Goal: Information Seeking & Learning: Learn about a topic

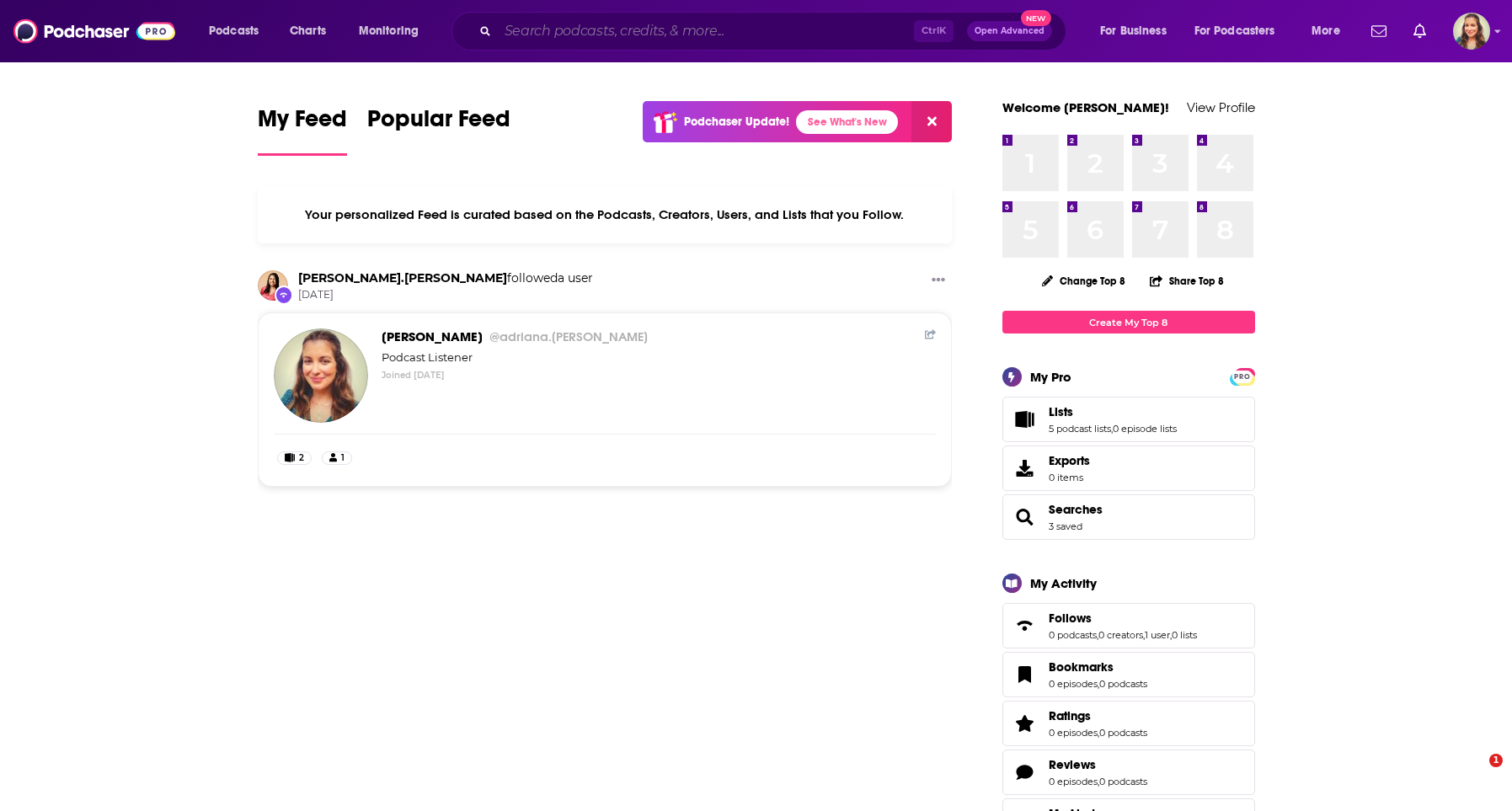
click at [712, 27] on input "Search podcasts, credits, & more..." at bounding box center [706, 32] width 416 height 27
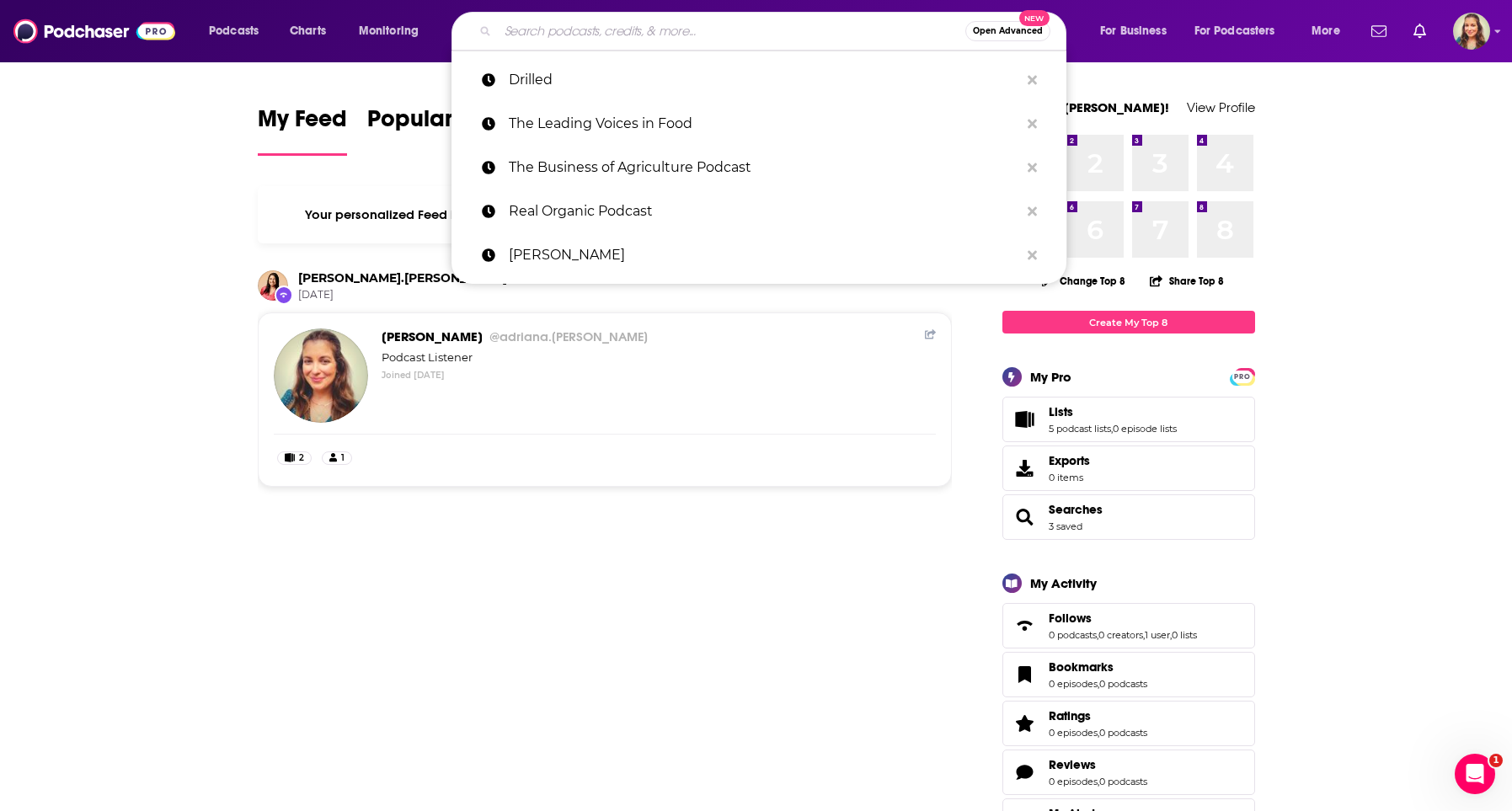
paste input "Edible Activist"
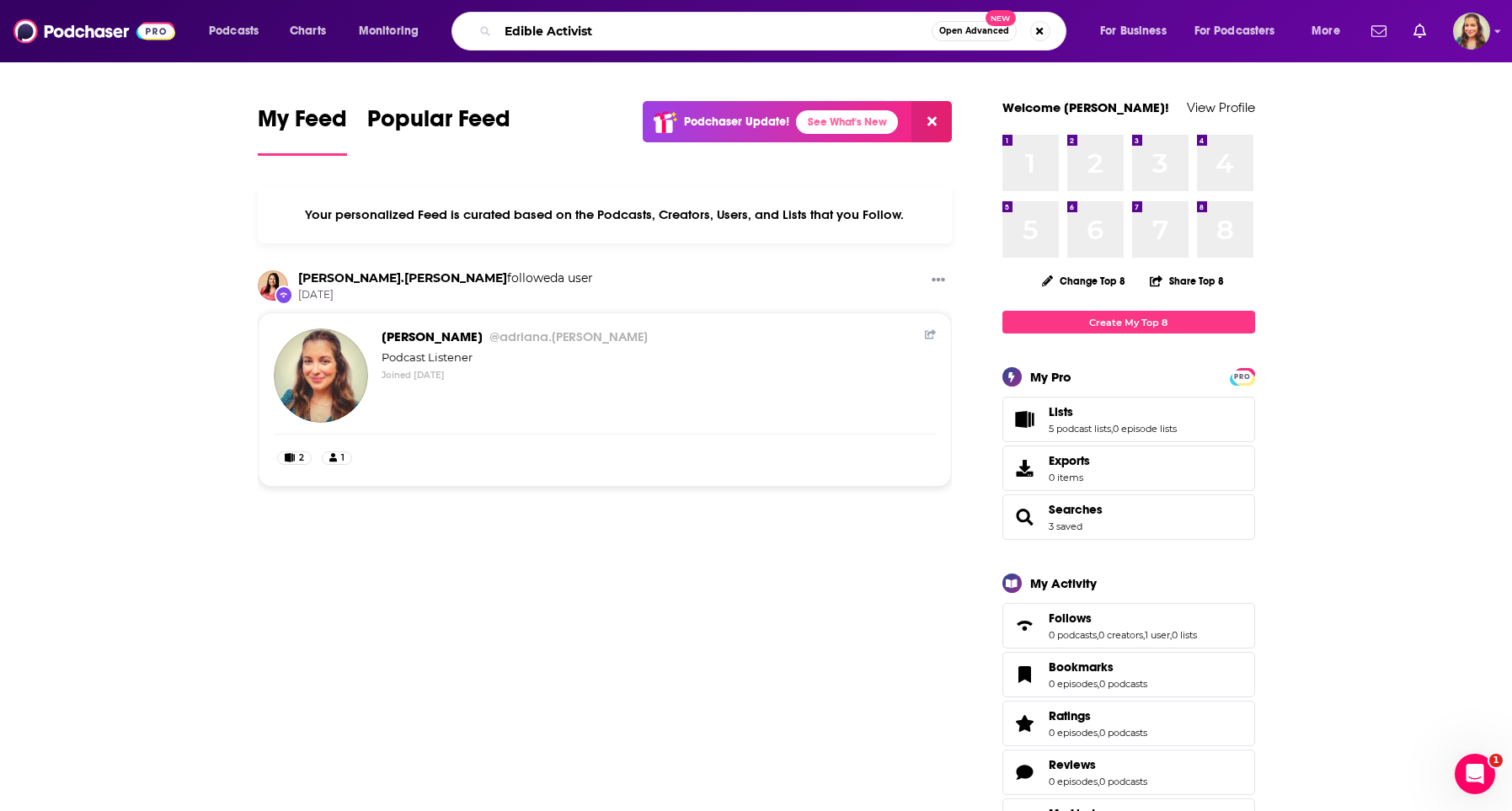
type input "Edible Activist"
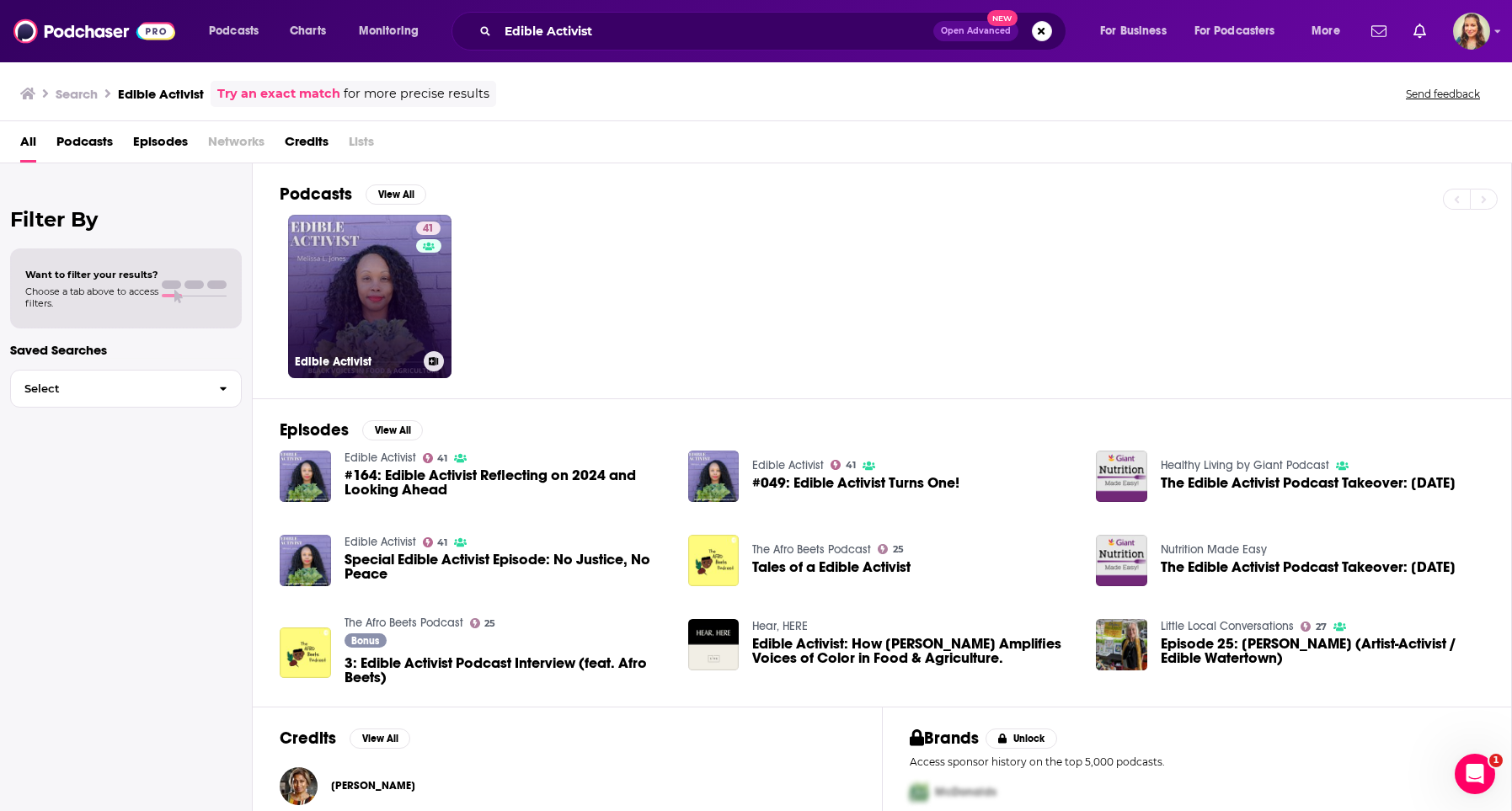
click at [387, 314] on link "41 Edible Activist" at bounding box center [369, 296] width 163 height 163
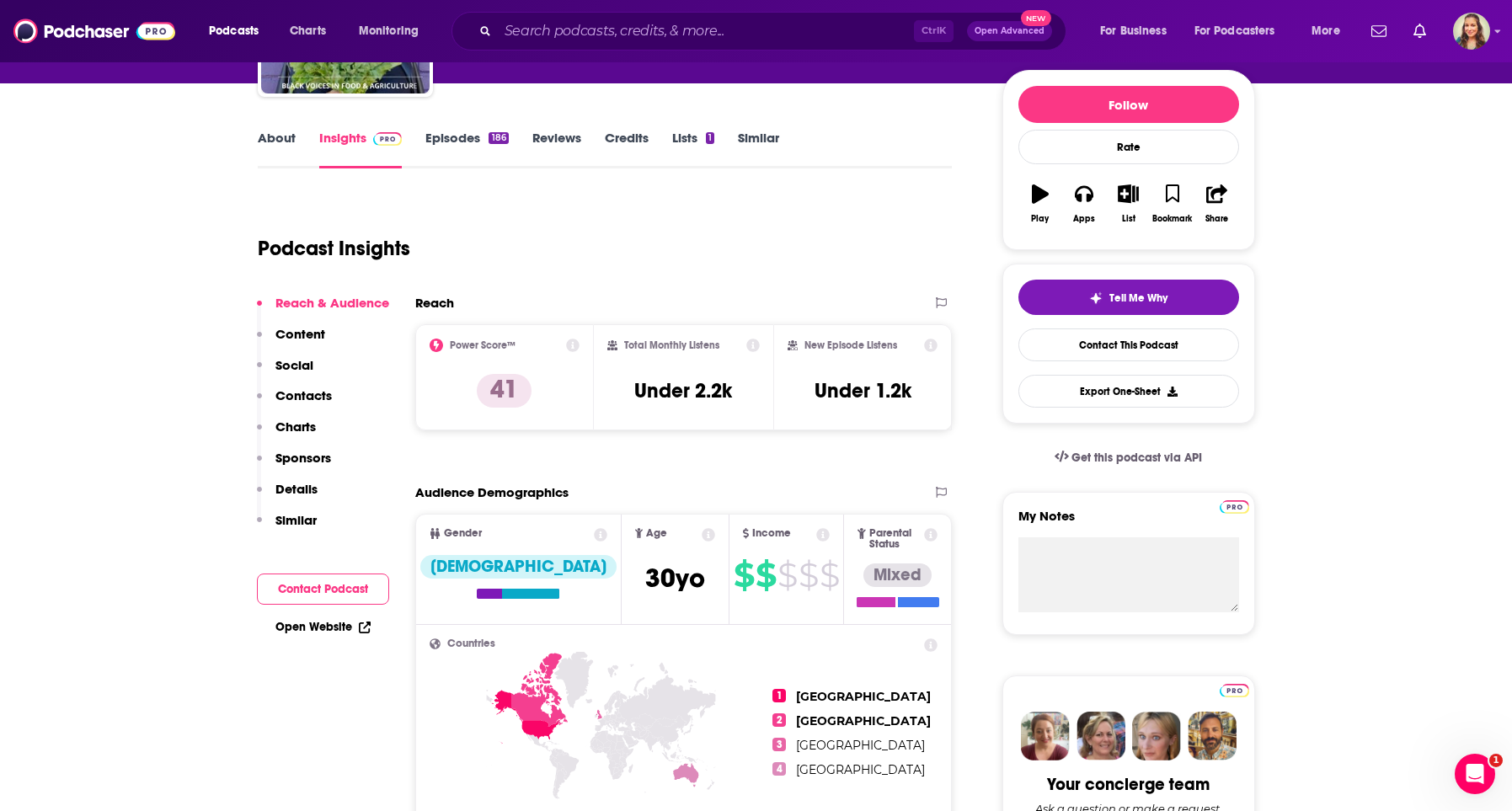
scroll to position [192, 0]
click at [594, 29] on input "Search podcasts, credits, & more..." at bounding box center [706, 32] width 416 height 27
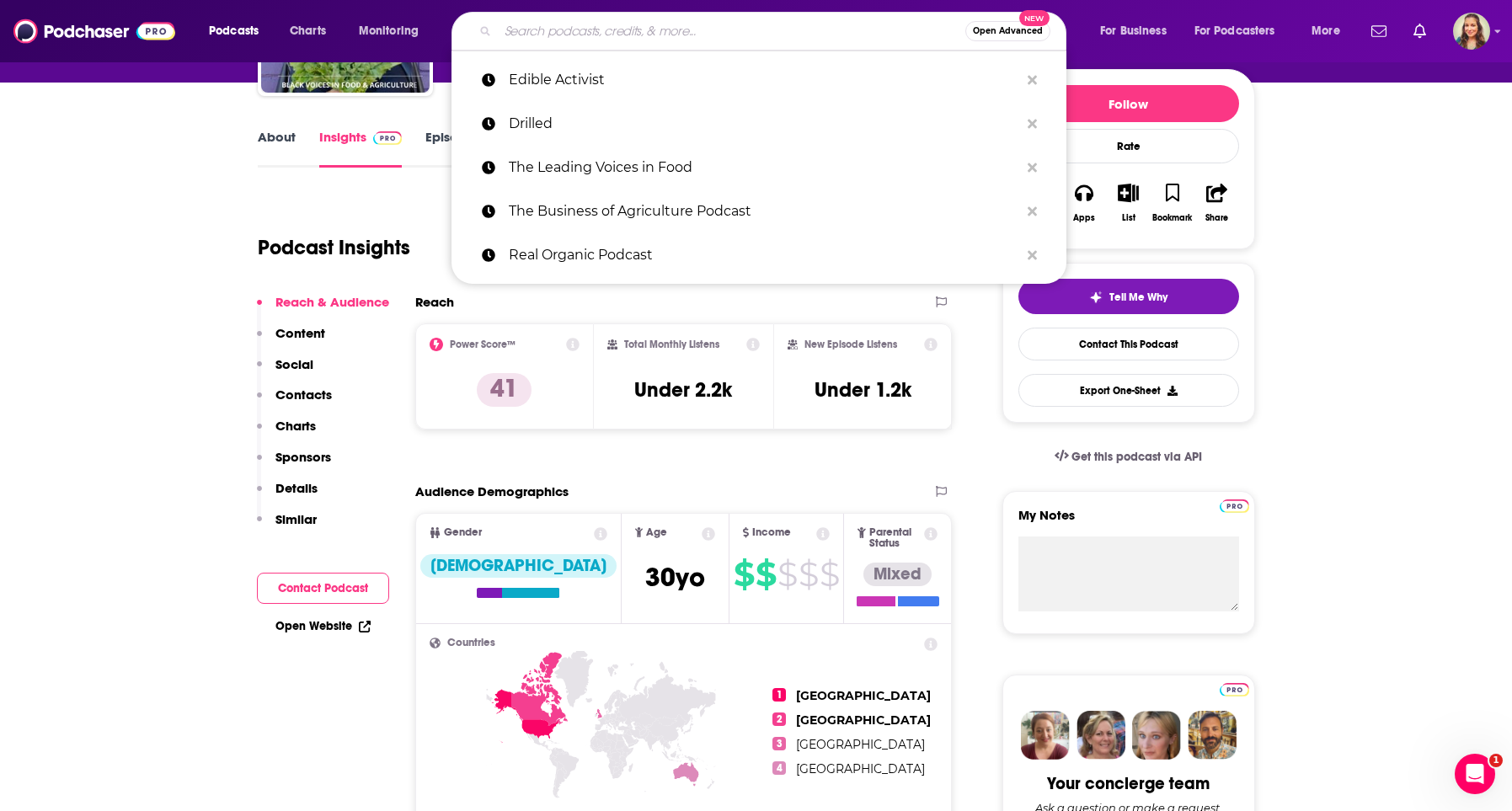
paste input "The Rural Woman Podcast"
type input "The Rural Woman Podcast"
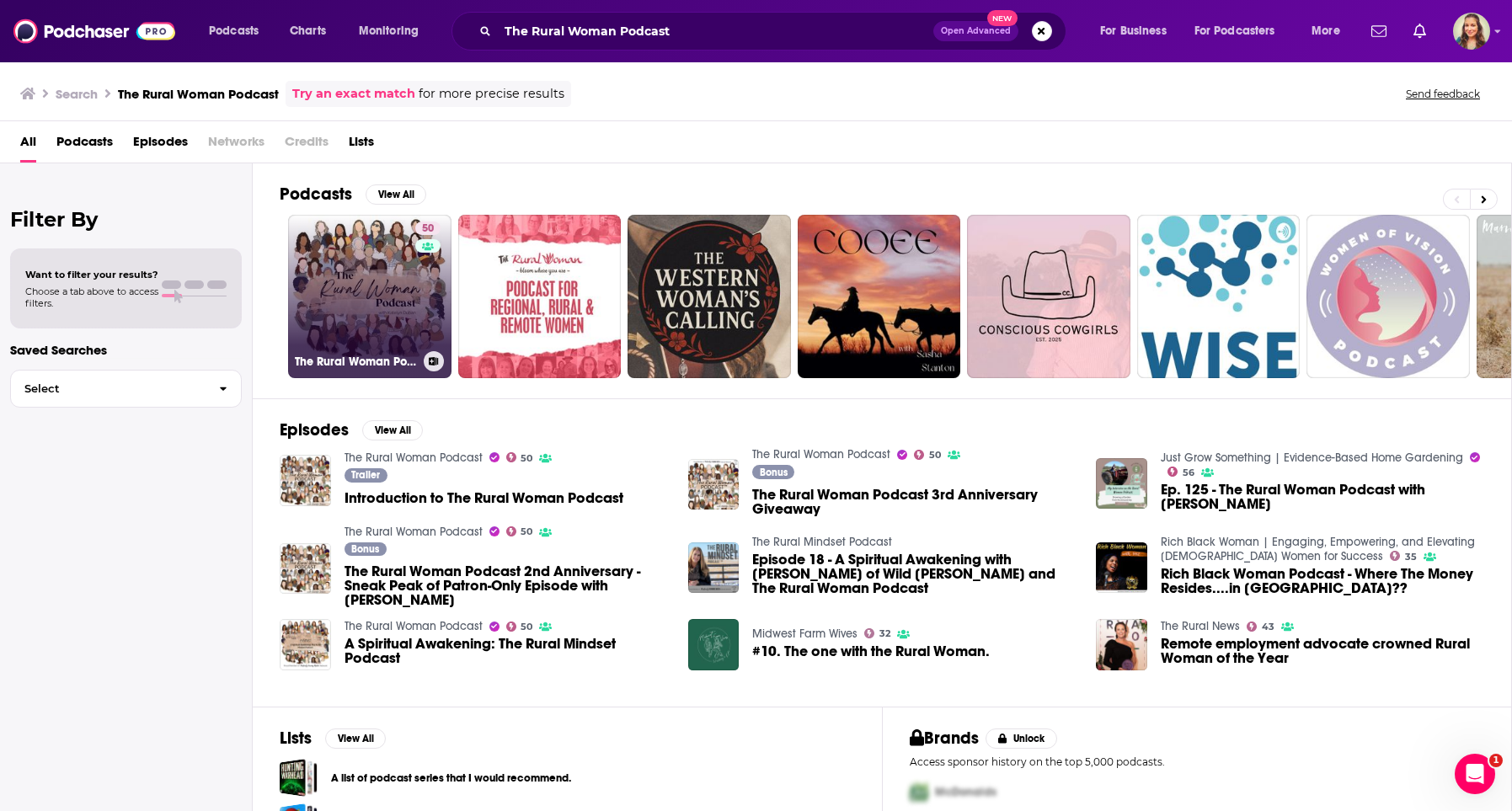
click at [370, 265] on link "50 The Rural Woman Podcast" at bounding box center [369, 296] width 163 height 163
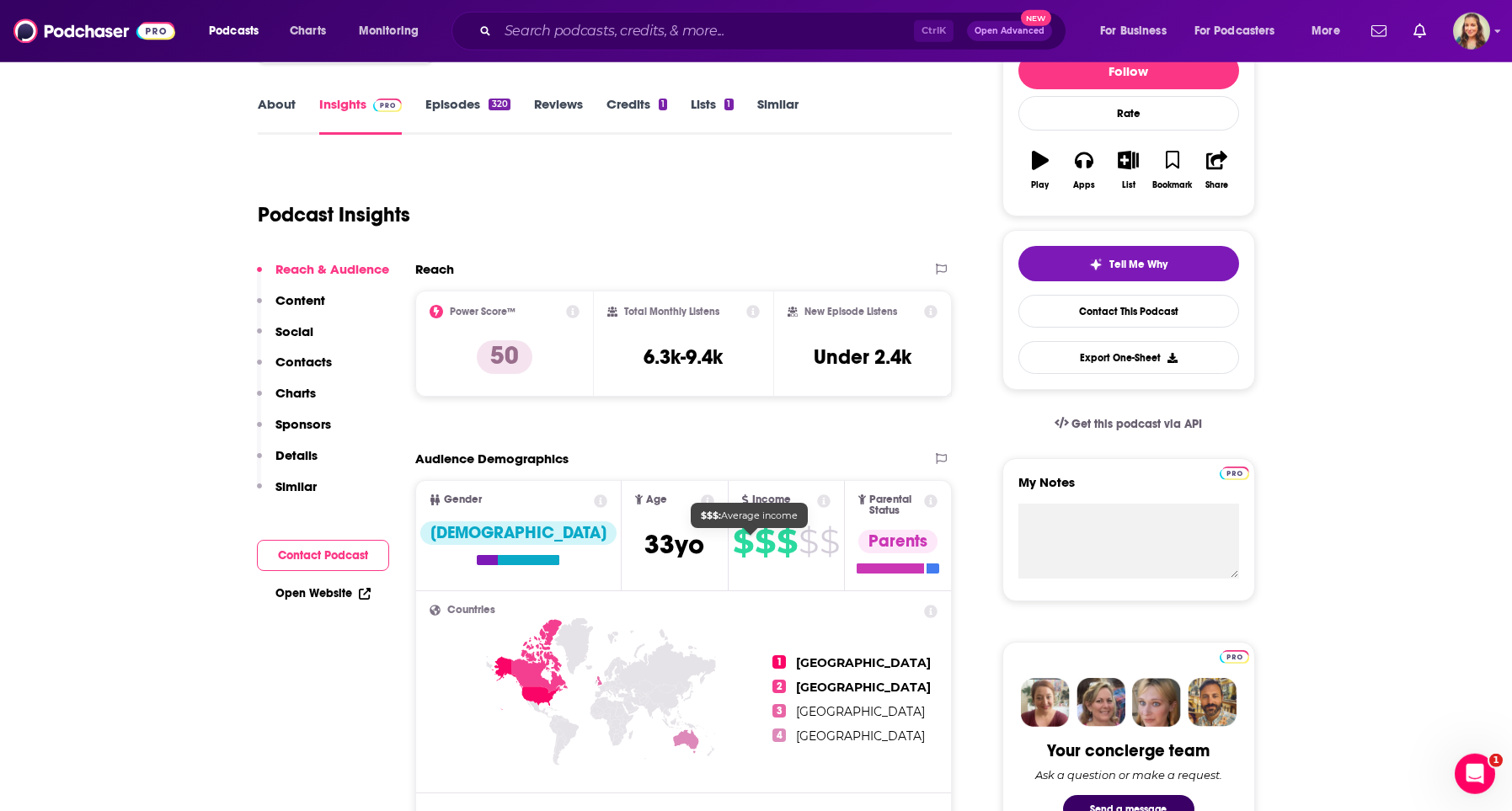
scroll to position [192, 0]
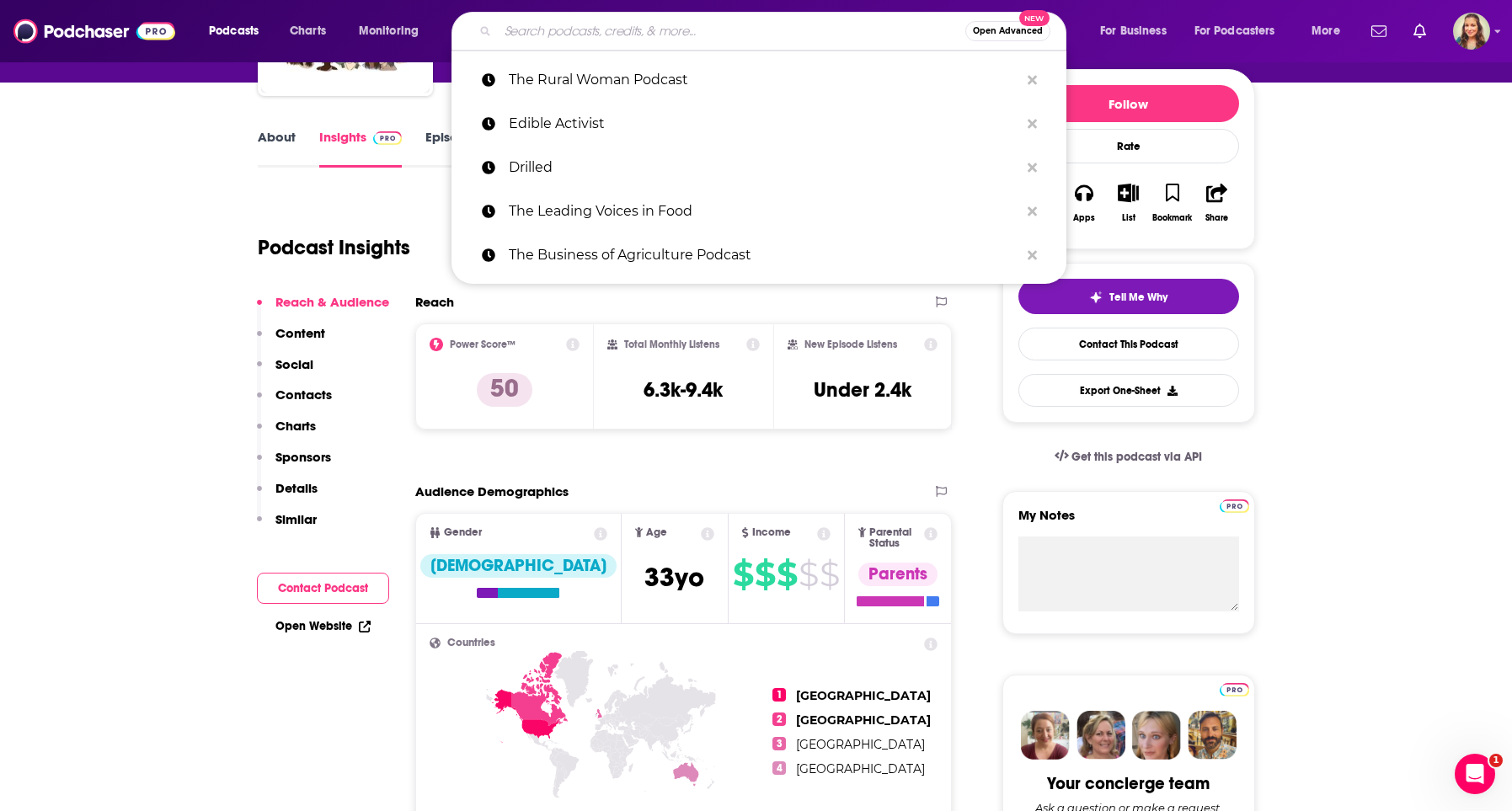
click at [744, 27] on input "Search podcasts, credits, & more..." at bounding box center [731, 32] width 468 height 27
paste input "Living on Earth"
type input "Living on Earth"
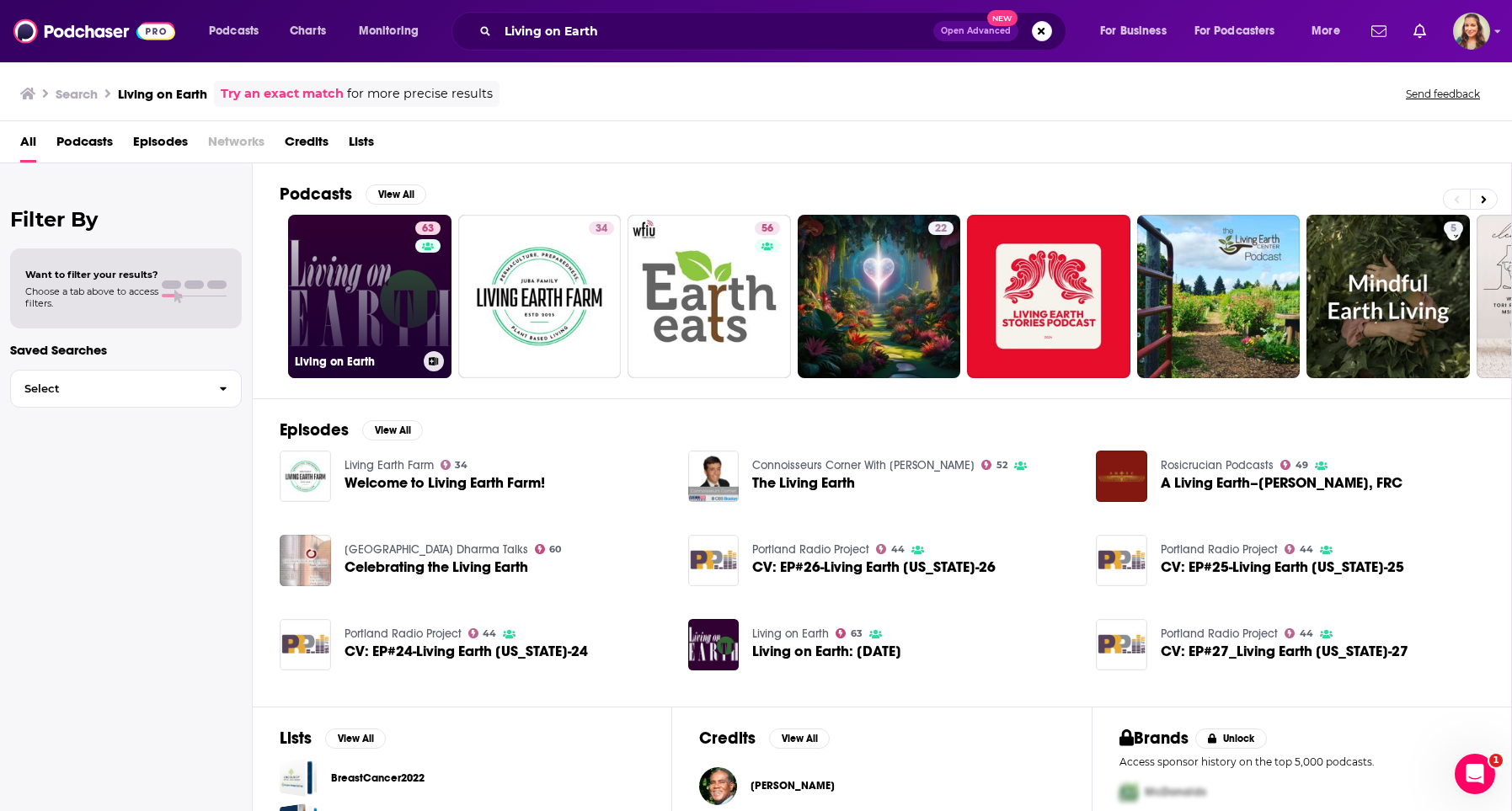
click at [358, 290] on link "63 Living on Earth" at bounding box center [369, 296] width 163 height 163
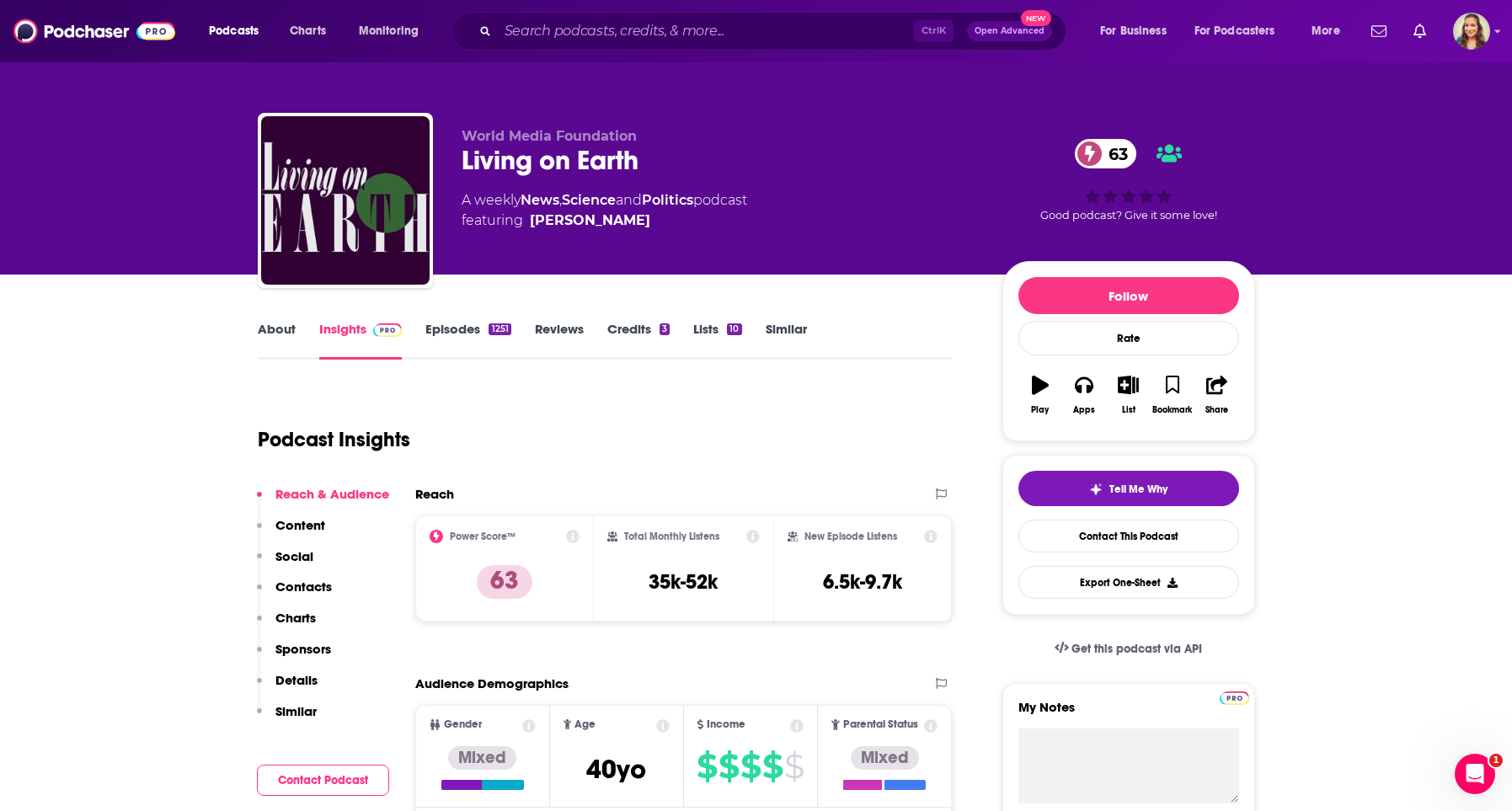
click at [502, 468] on div "Podcast Insights" at bounding box center [598, 429] width 682 height 86
click at [576, 38] on input "Search podcasts, credits, & more..." at bounding box center [706, 32] width 416 height 27
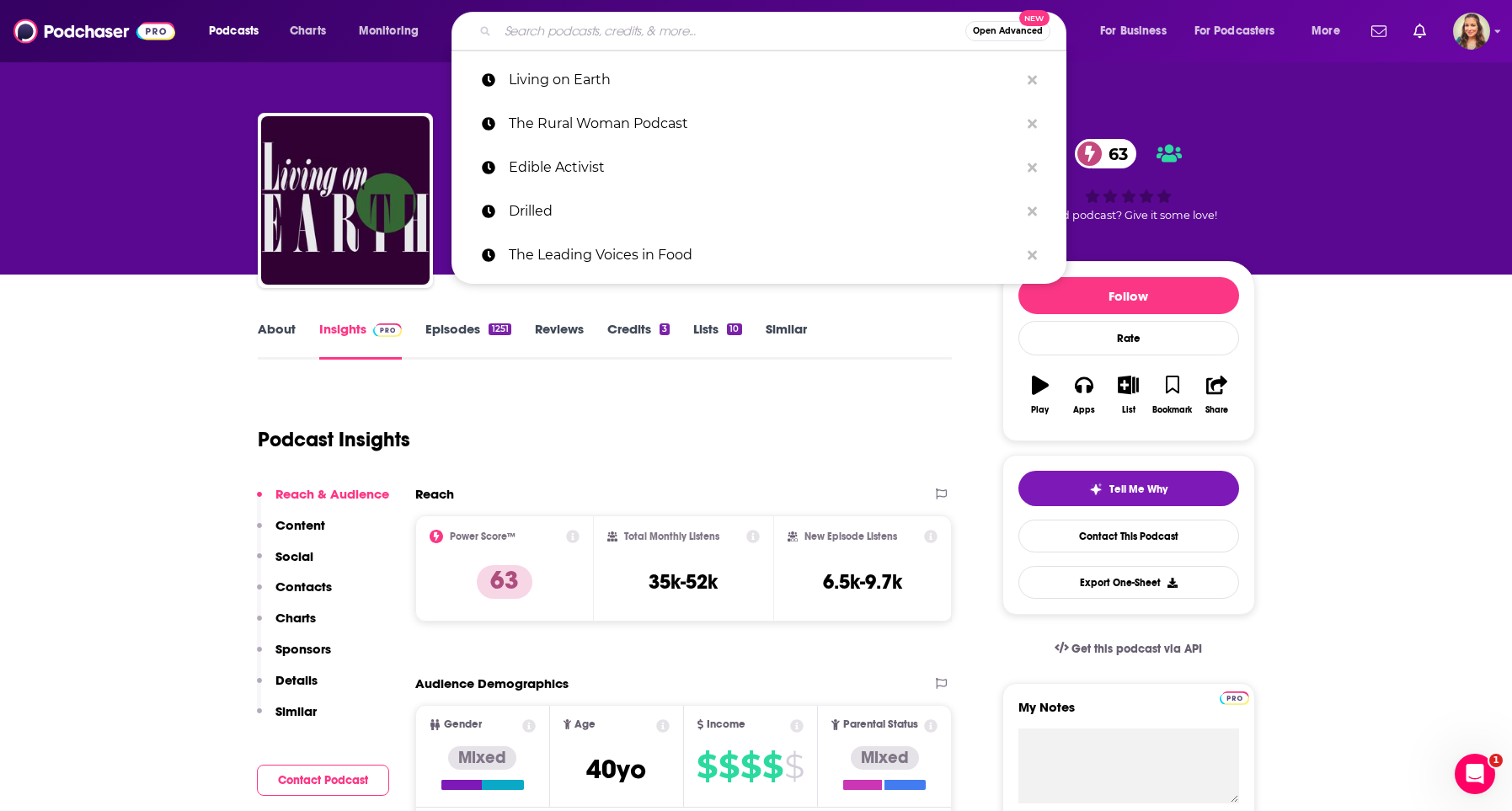
paste input "Threshold / Threshold Conversations"
type input "Threshold / Threshold Conversations"
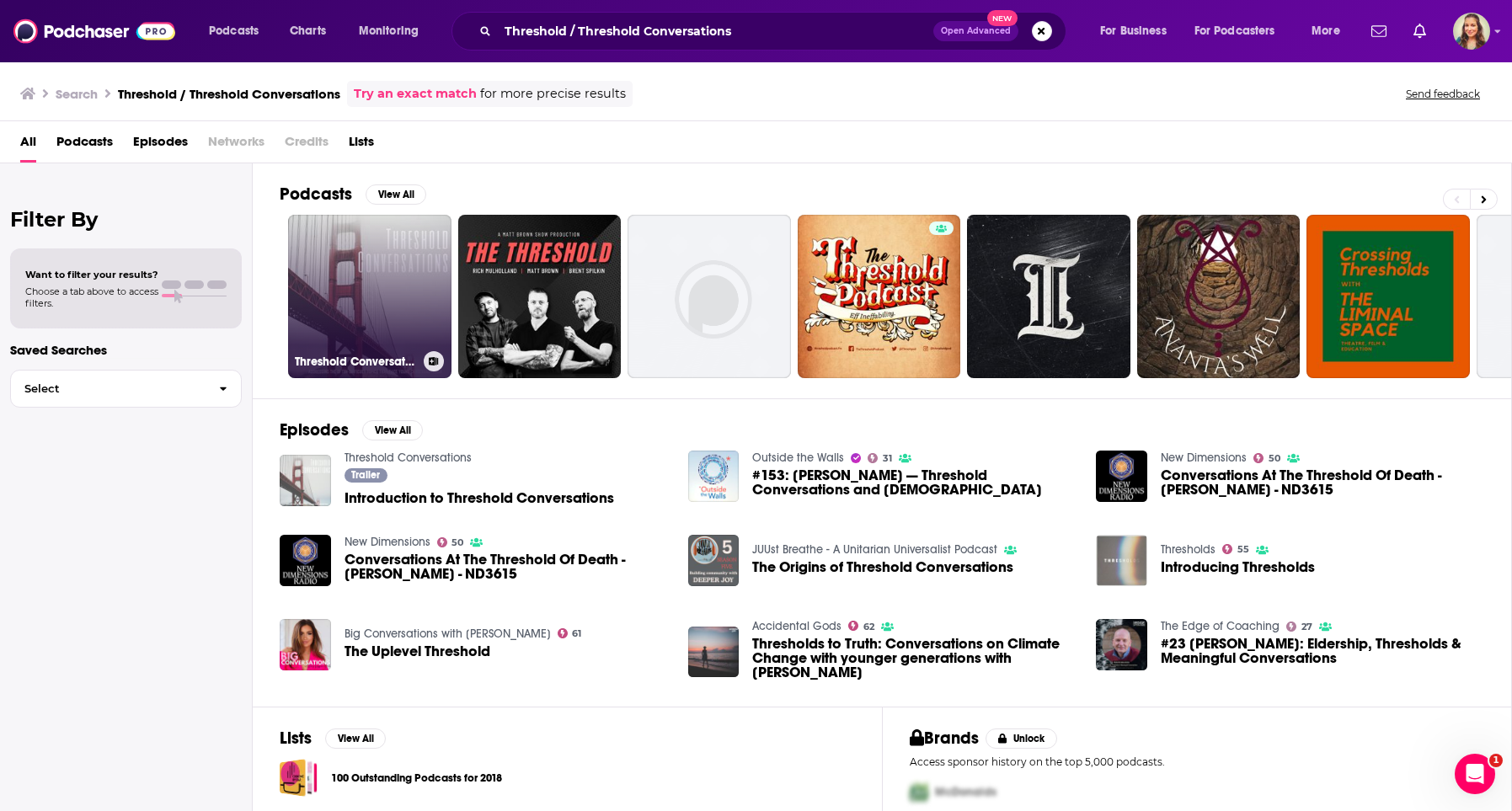
click at [351, 267] on link "Threshold Conversations" at bounding box center [369, 296] width 163 height 163
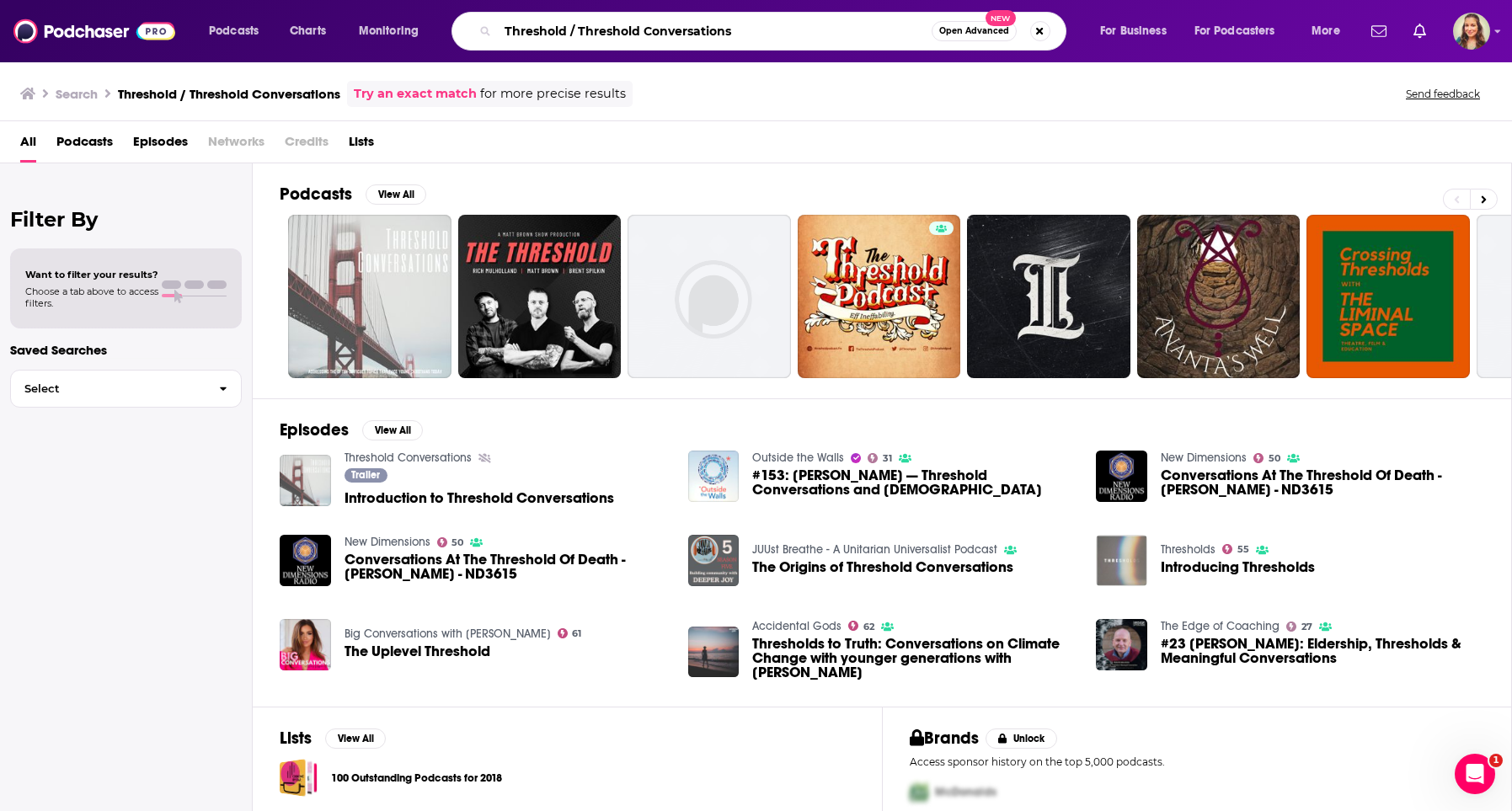
drag, startPoint x: 754, startPoint y: 33, endPoint x: 569, endPoint y: 30, distance: 185.0
click at [569, 30] on input "Threshold / Threshold Conversations" at bounding box center [714, 32] width 434 height 27
type input "Threshold"
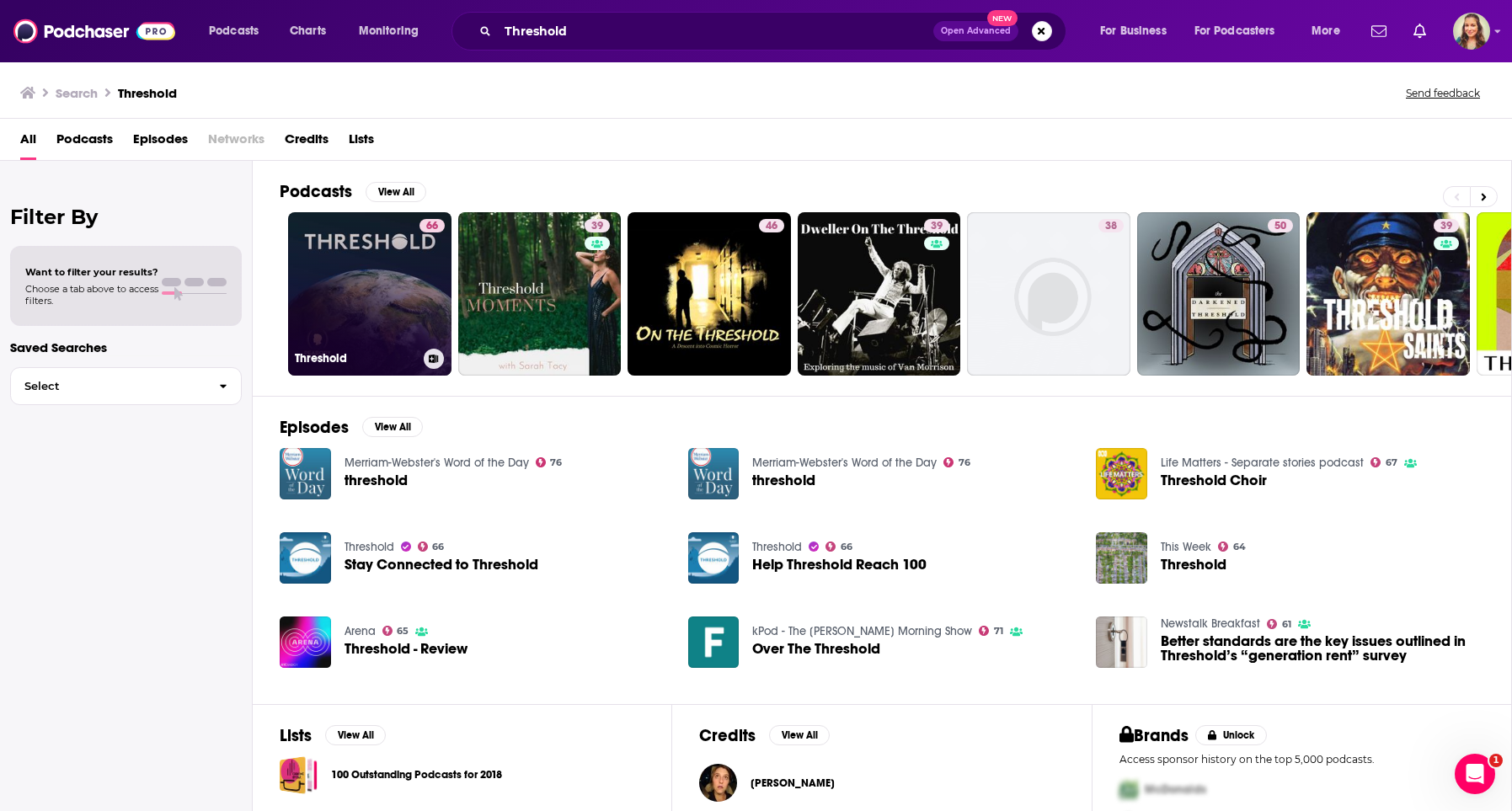
click at [363, 300] on link "66 Threshold" at bounding box center [369, 293] width 163 height 163
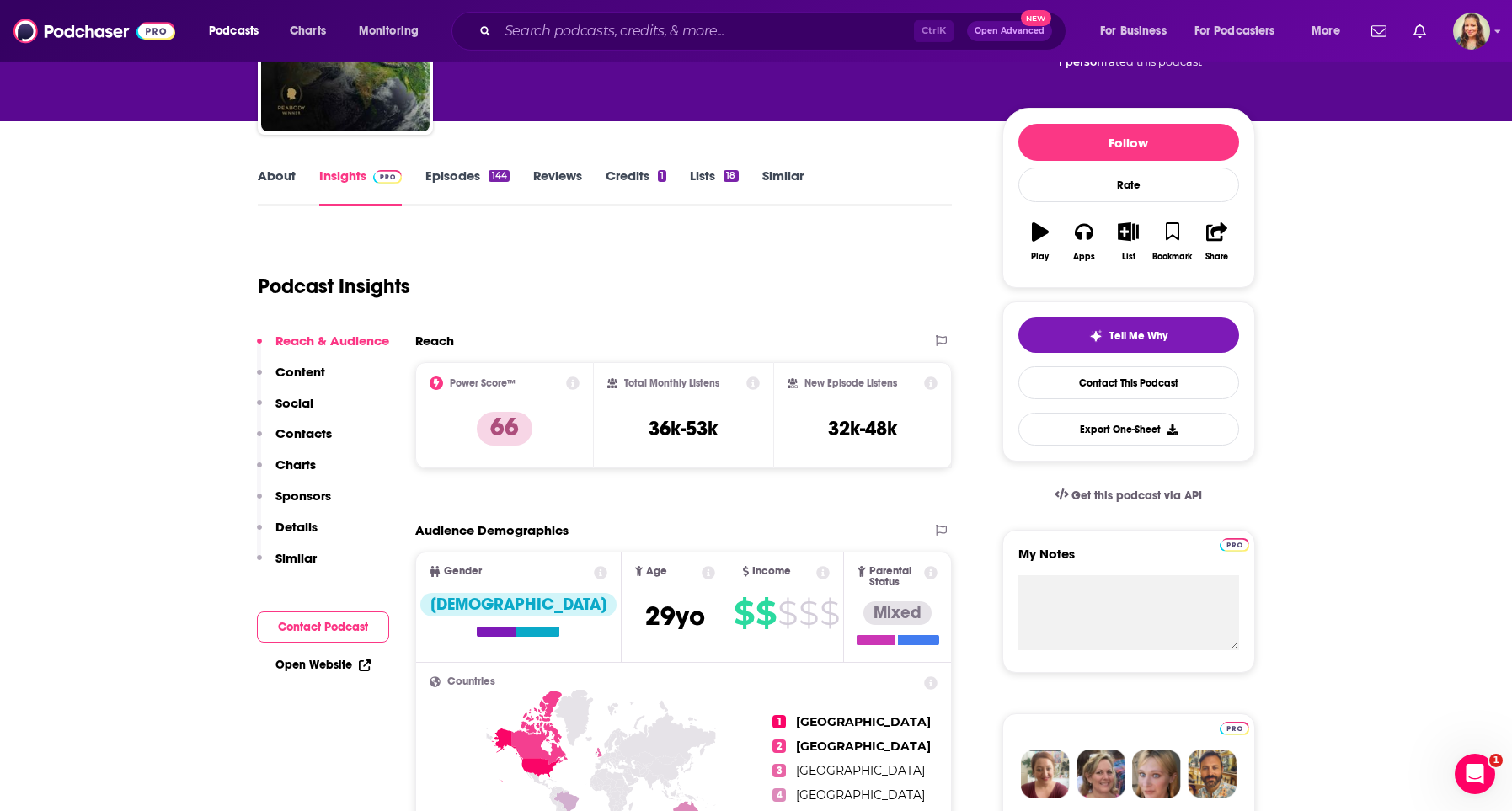
scroll to position [192, 0]
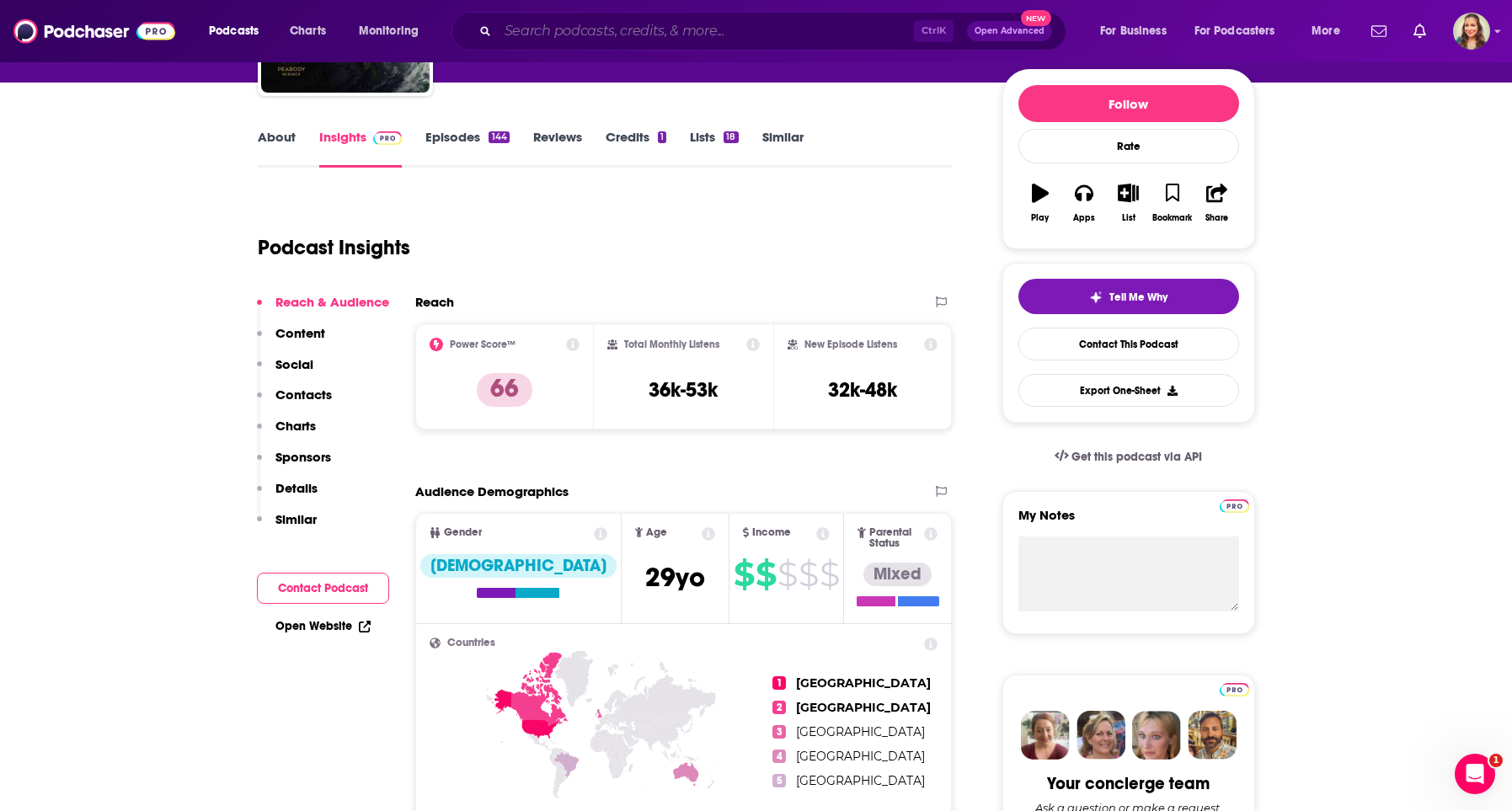
click at [629, 41] on input "Search podcasts, credits, & more..." at bounding box center [706, 32] width 416 height 27
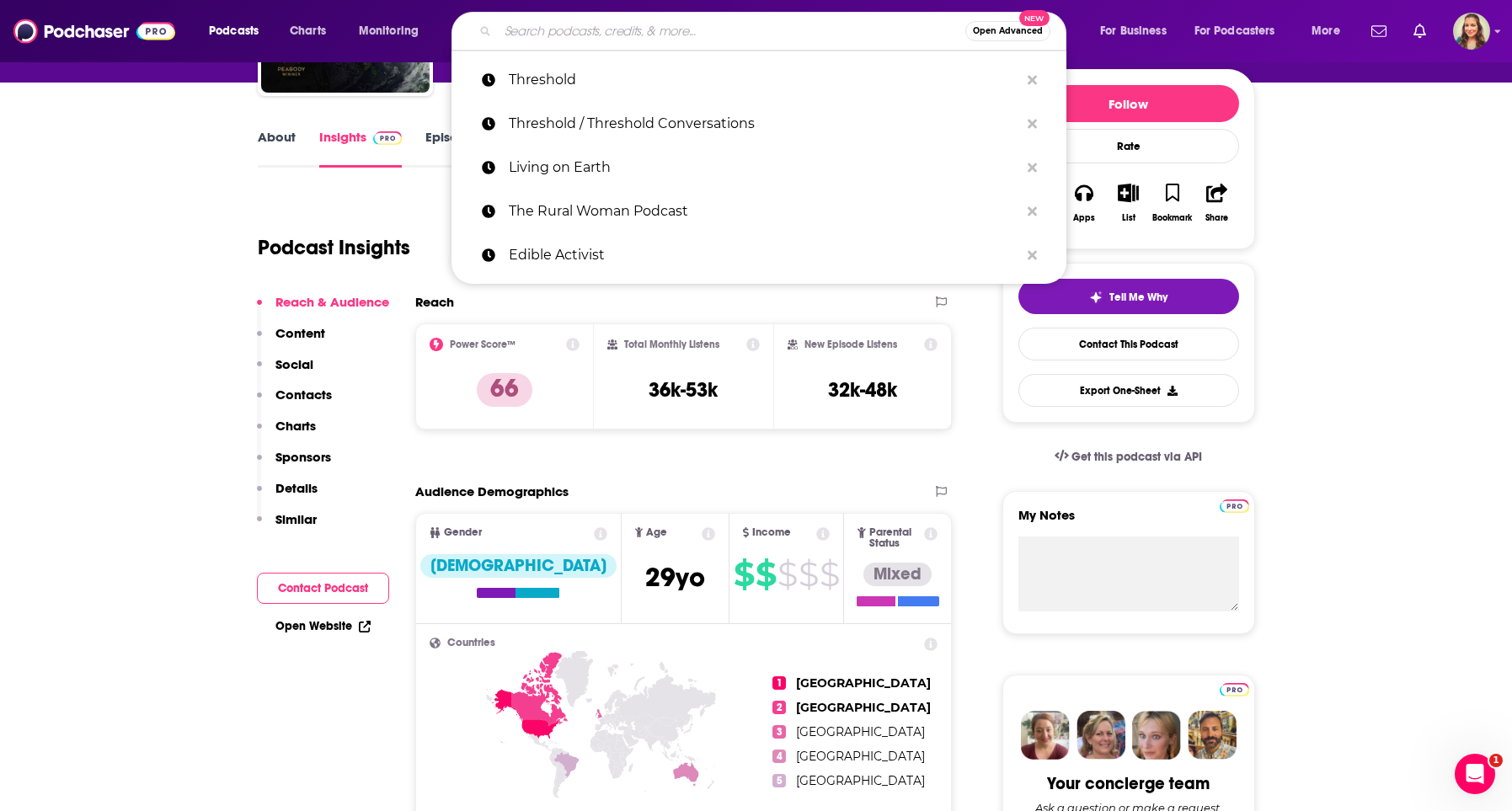
paste input "The Climate Pod"
type input "The Climate Pod"
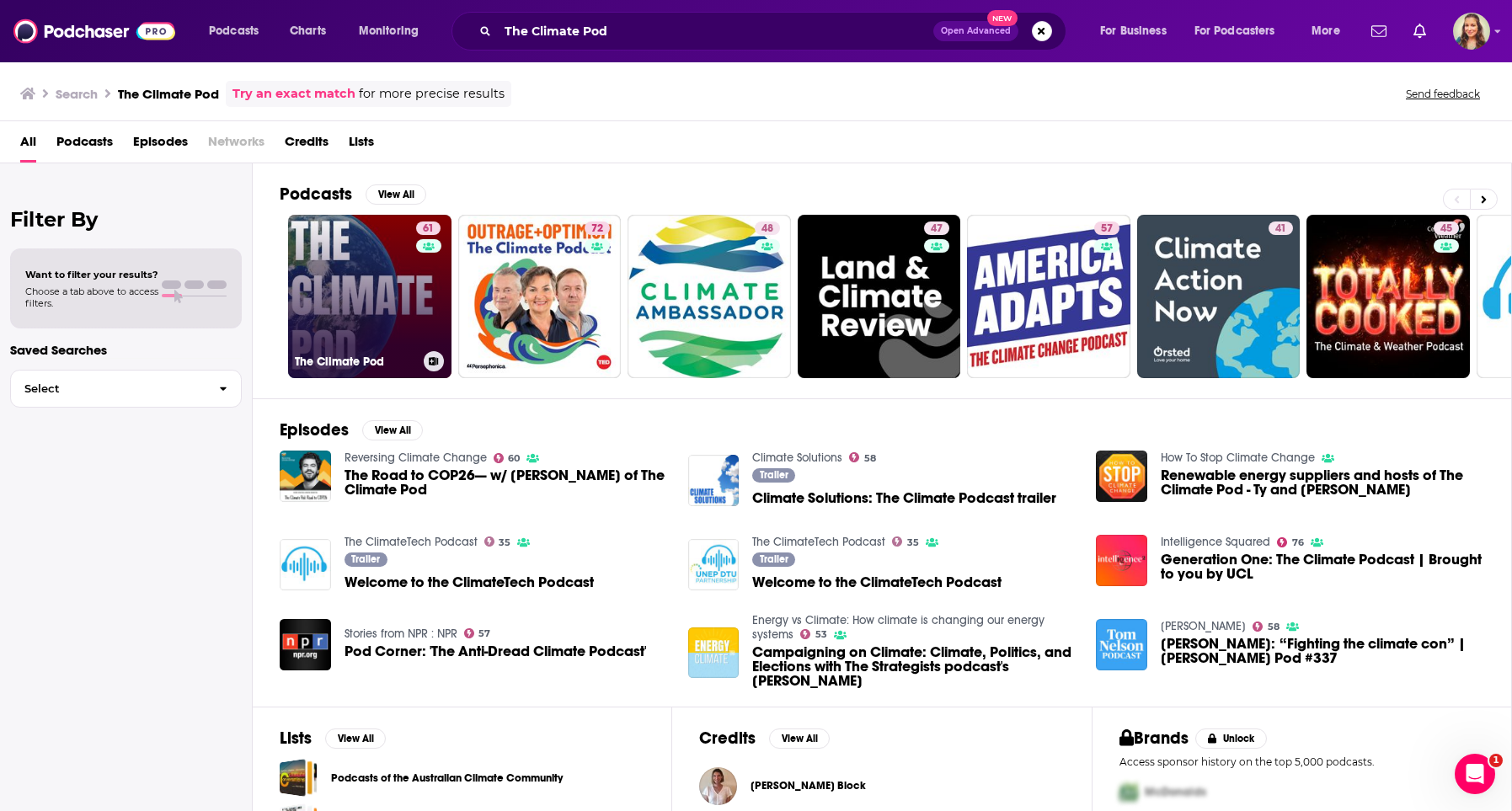
click at [326, 288] on link "61 The Climate Pod" at bounding box center [369, 296] width 163 height 163
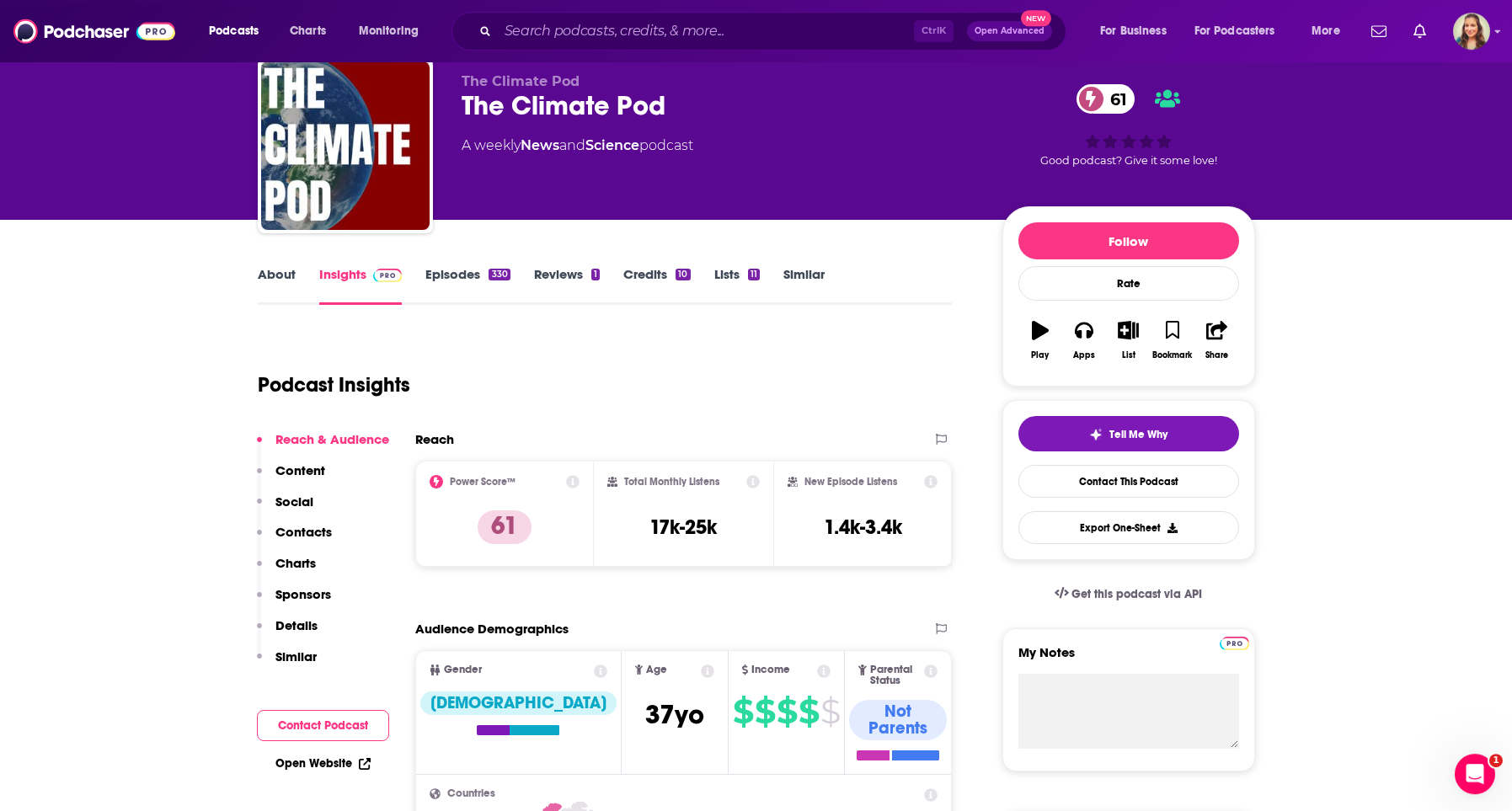
scroll to position [96, 0]
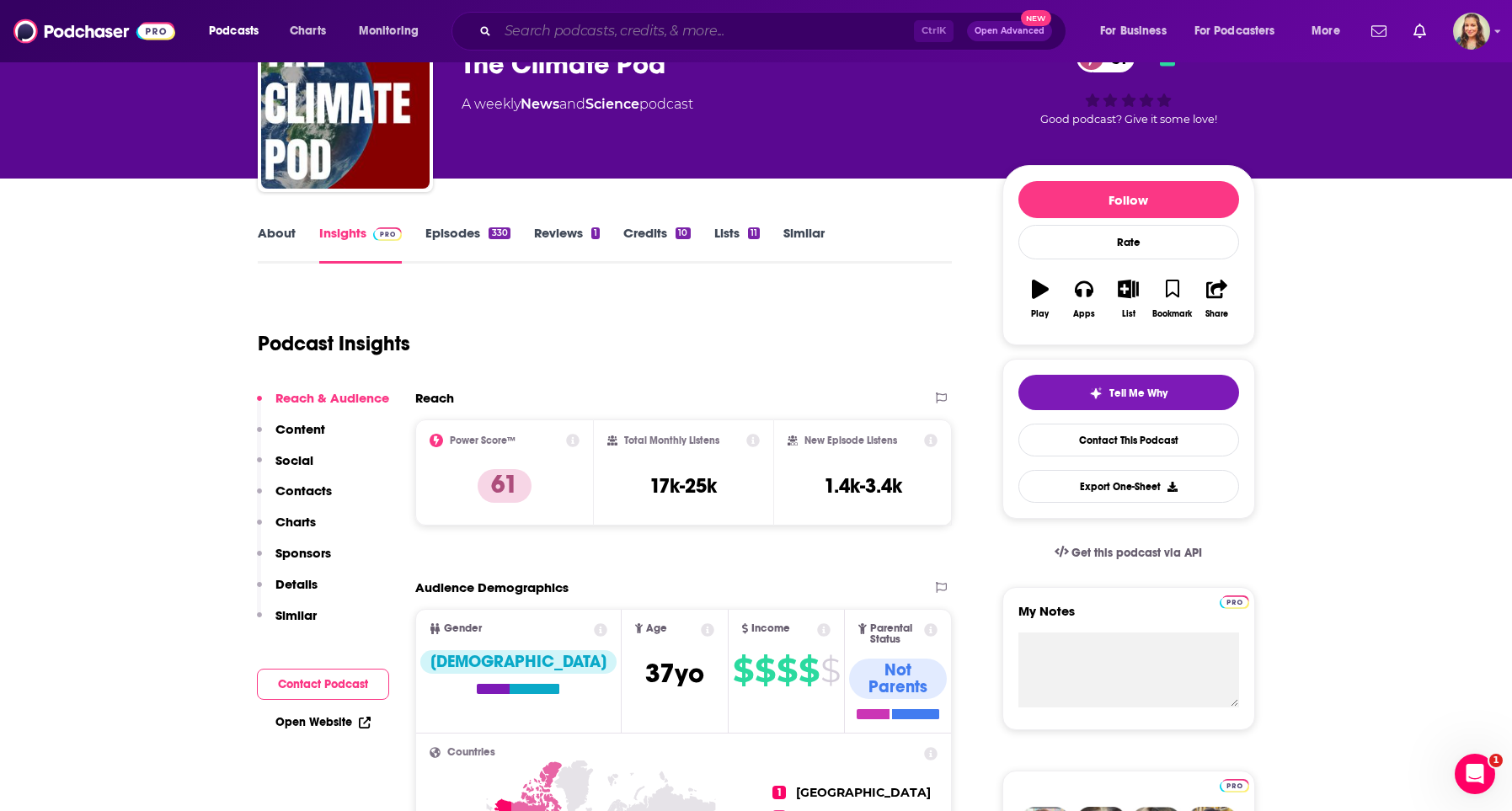
click at [565, 32] on input "Search podcasts, credits, & more..." at bounding box center [706, 32] width 416 height 27
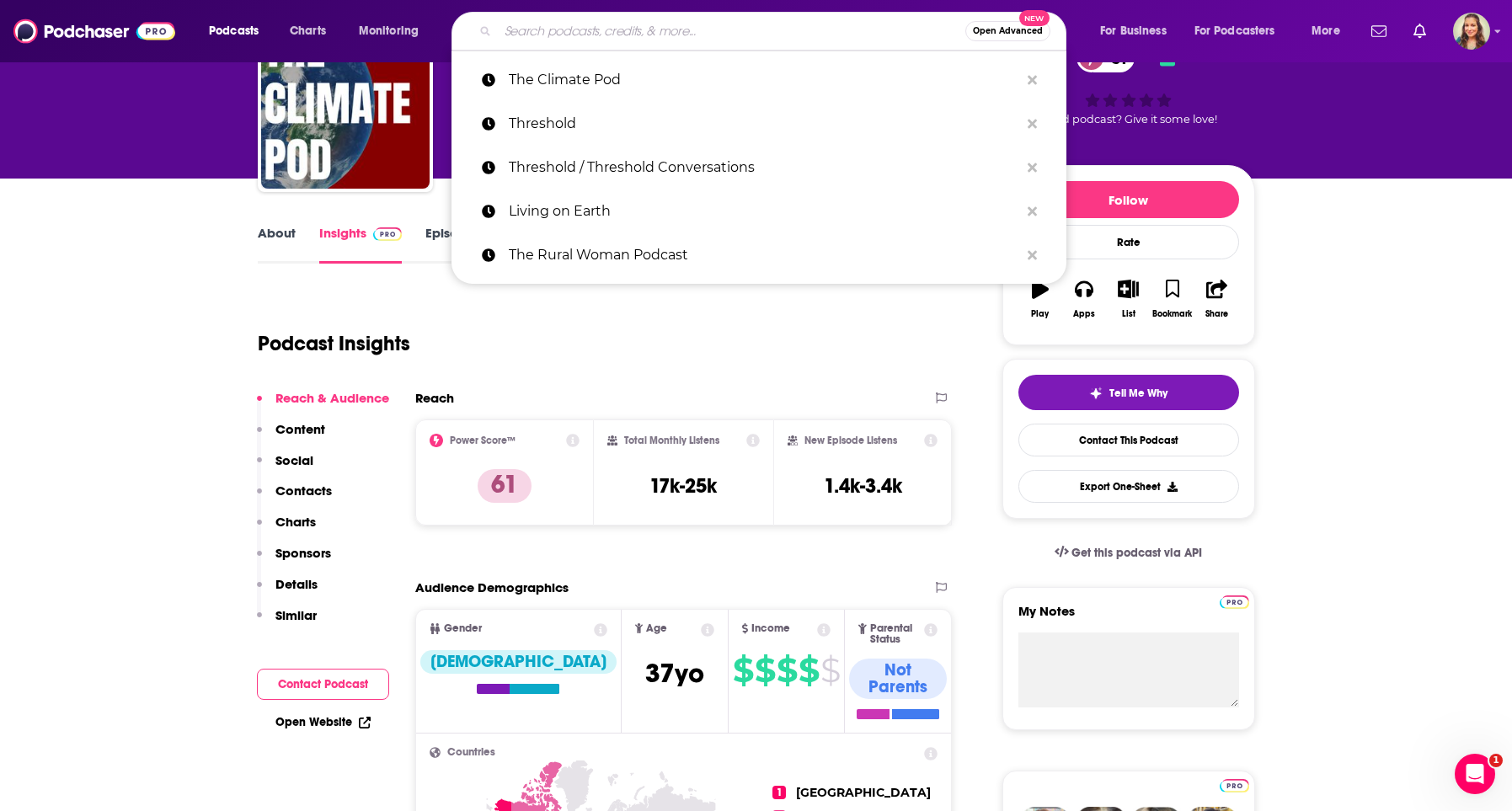
paste input "Green Dreamer"
type input "Green Dreamer"
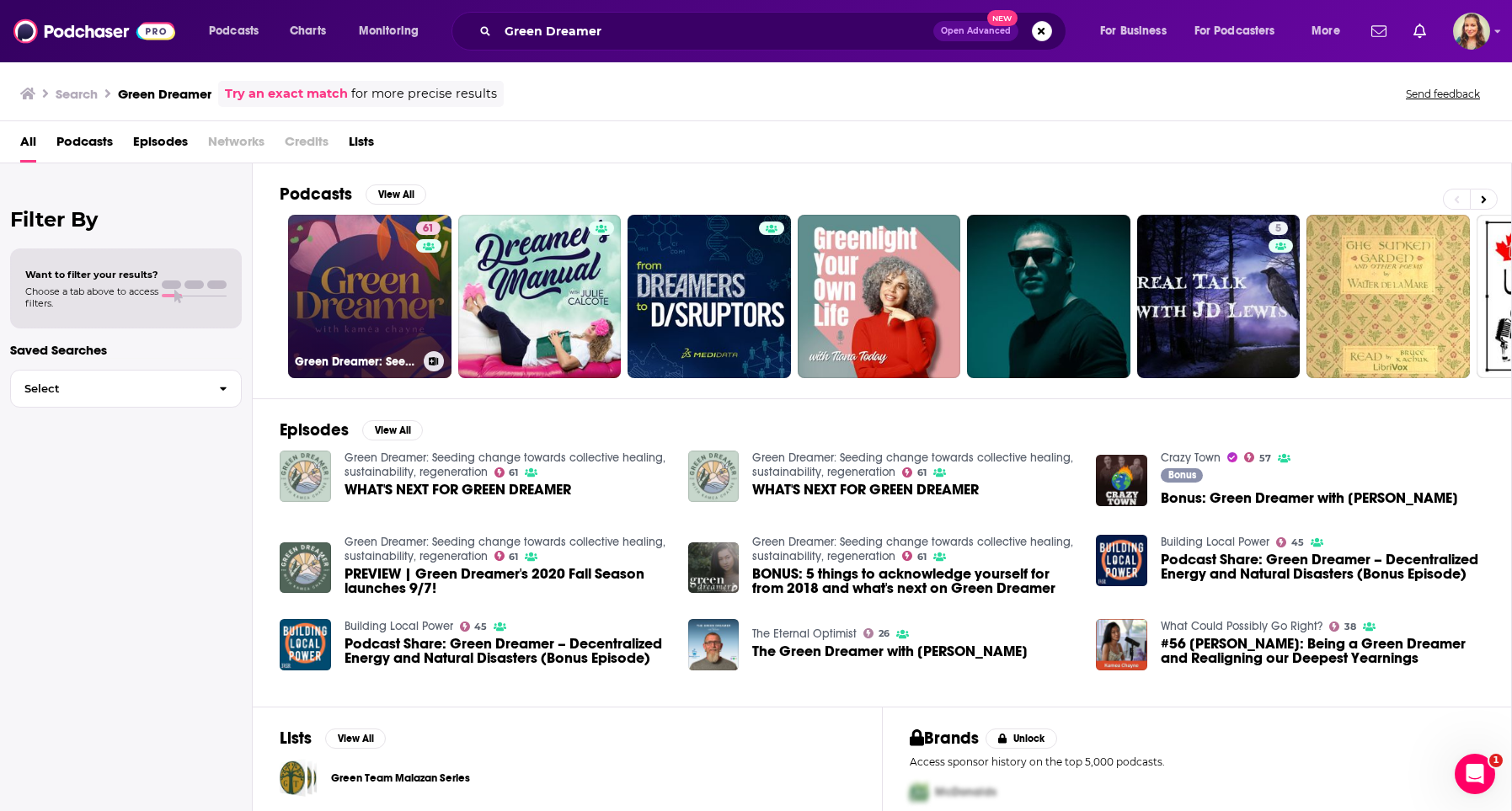
click at [345, 295] on link "61 Green Dreamer: Seeding change towards collective healing, sustainability, re…" at bounding box center [369, 296] width 163 height 163
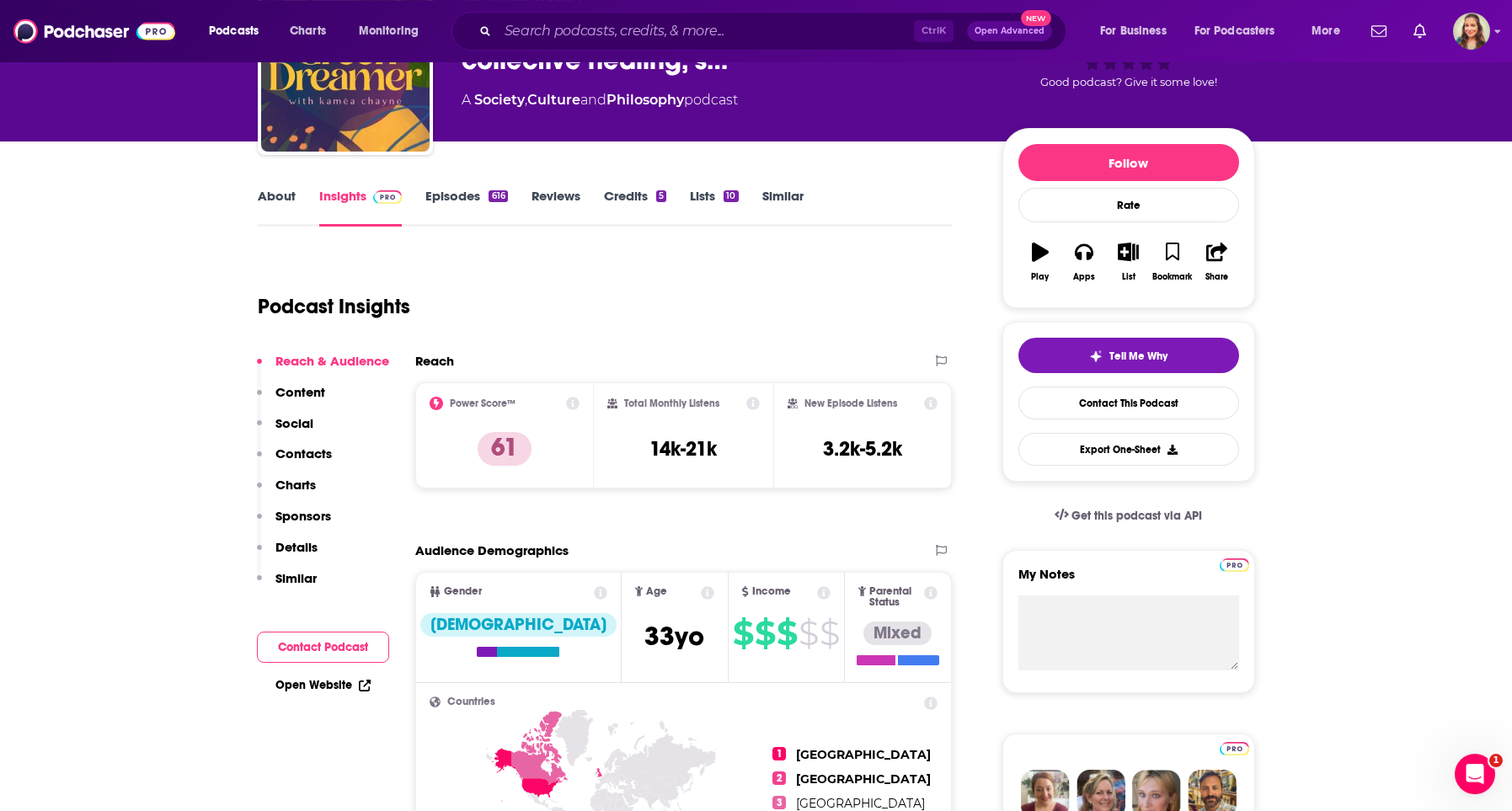
scroll to position [192, 0]
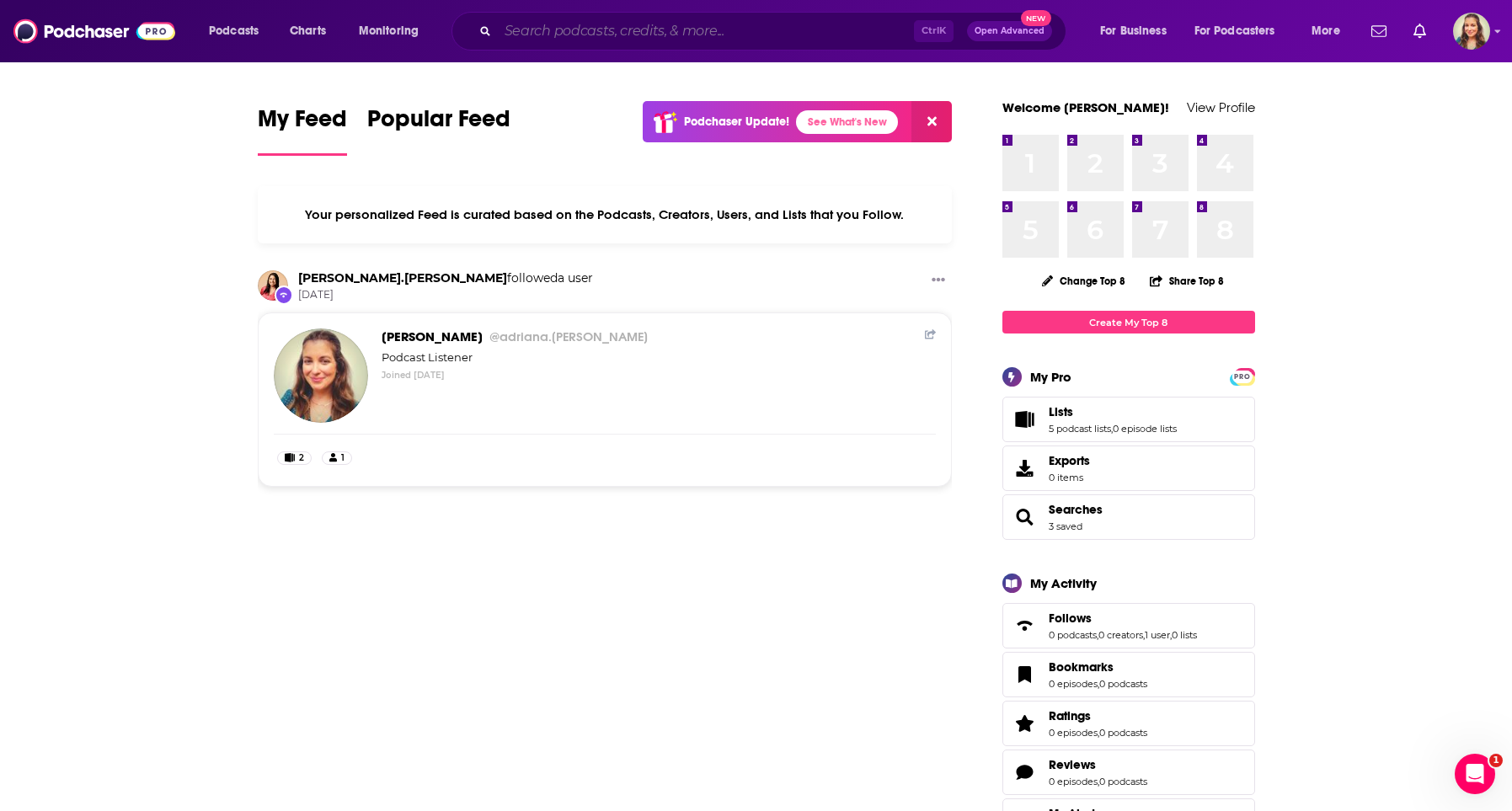
click at [600, 28] on input "Search podcasts, credits, & more..." at bounding box center [706, 32] width 416 height 27
click at [596, 28] on input "Search podcasts, credits, & more..." at bounding box center [706, 32] width 416 height 27
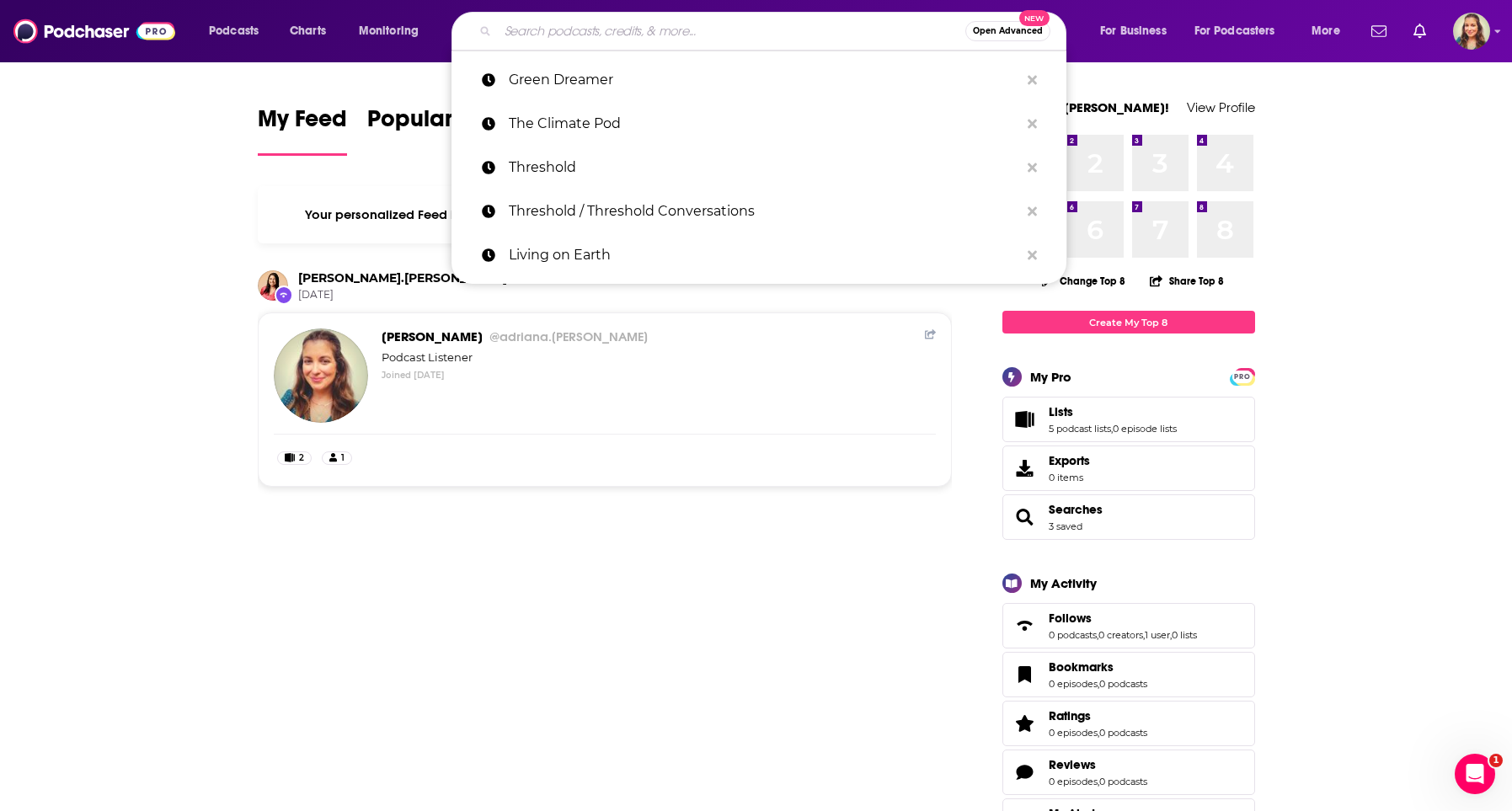
paste input "Living on Earth"
type input "Living on Earth"
click at [708, 170] on p "Threshold" at bounding box center [764, 167] width 511 height 44
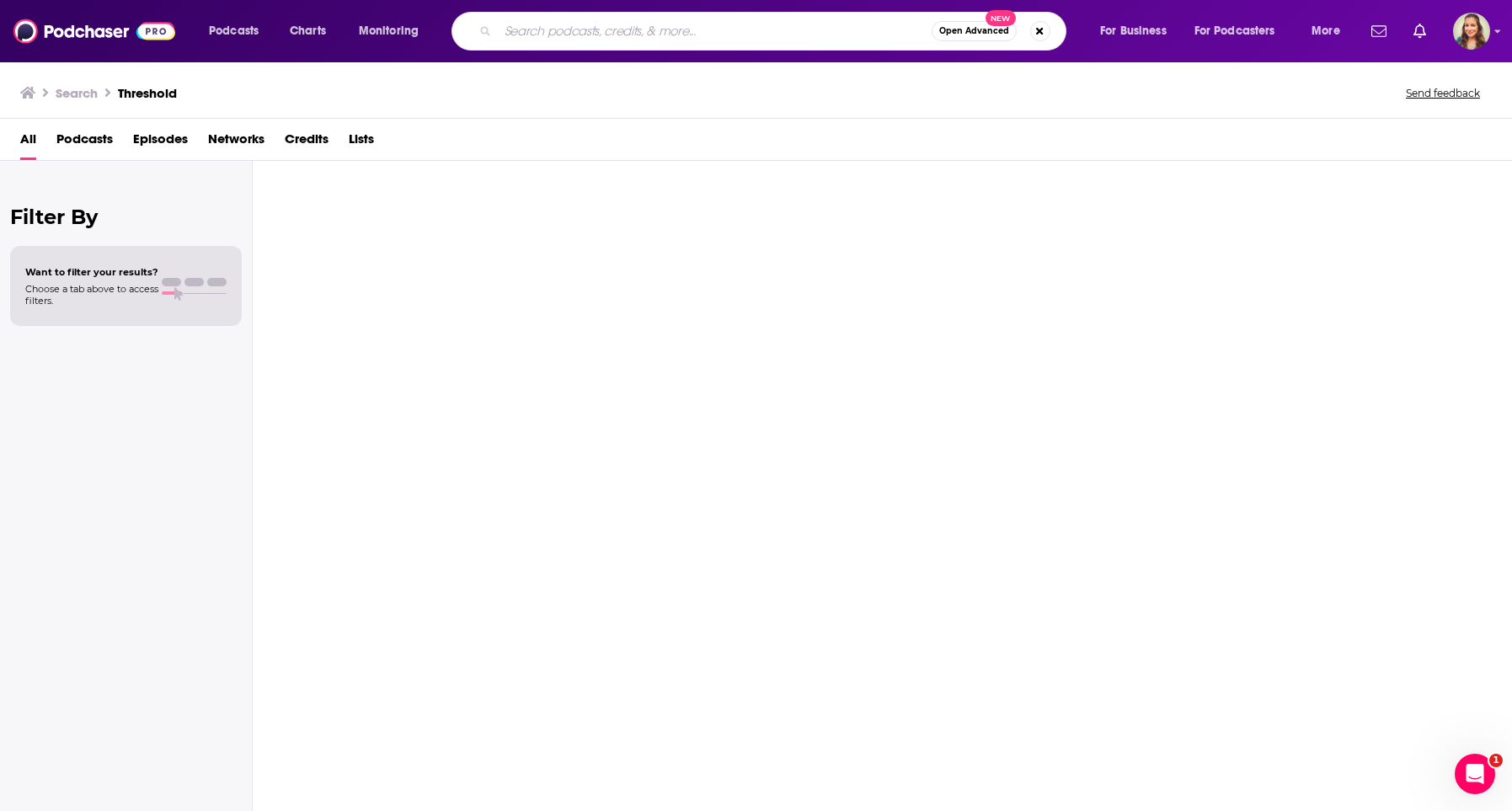
type input "Threshold"
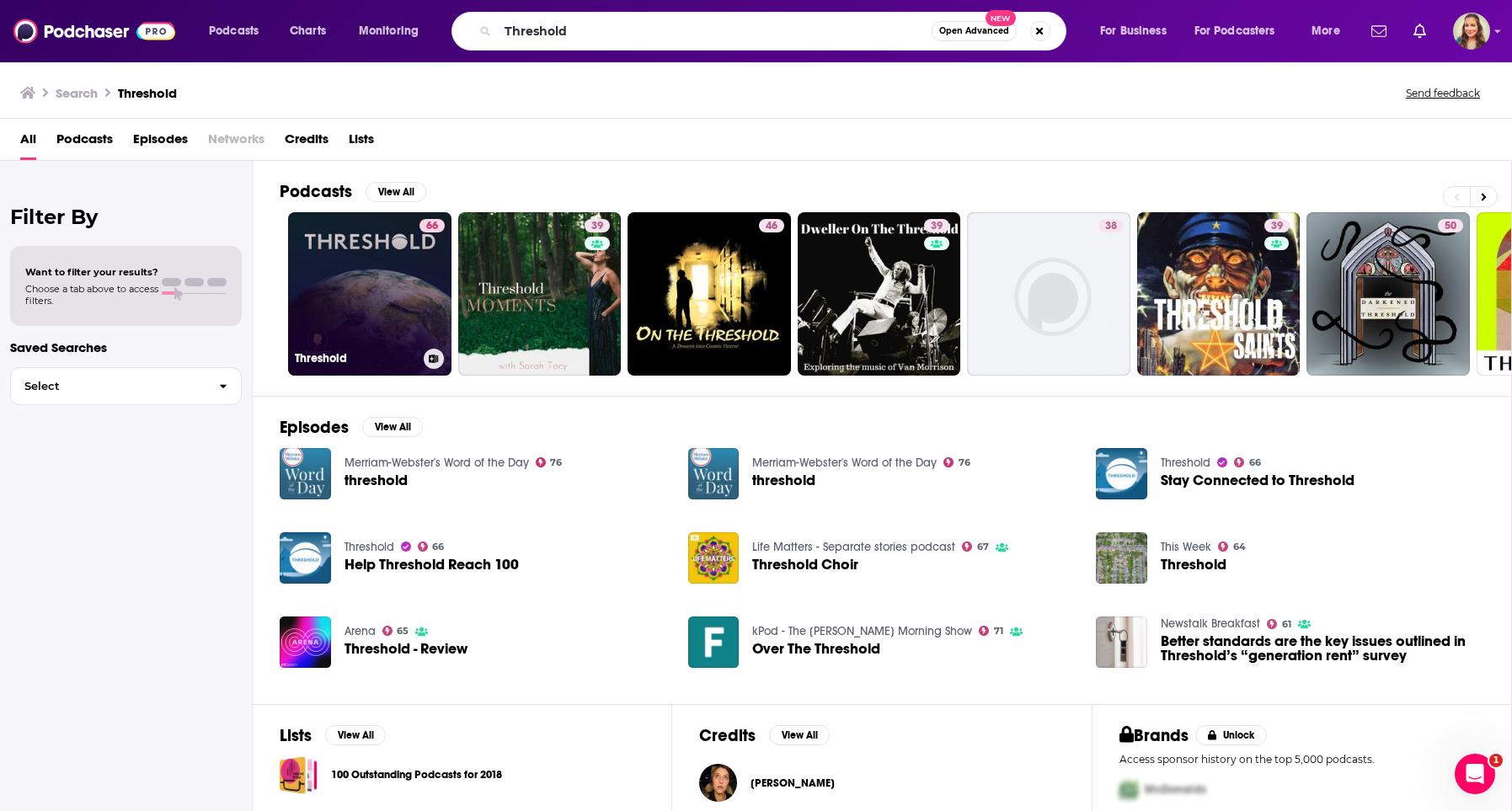
click at [378, 286] on link "66 Threshold" at bounding box center [369, 293] width 163 height 163
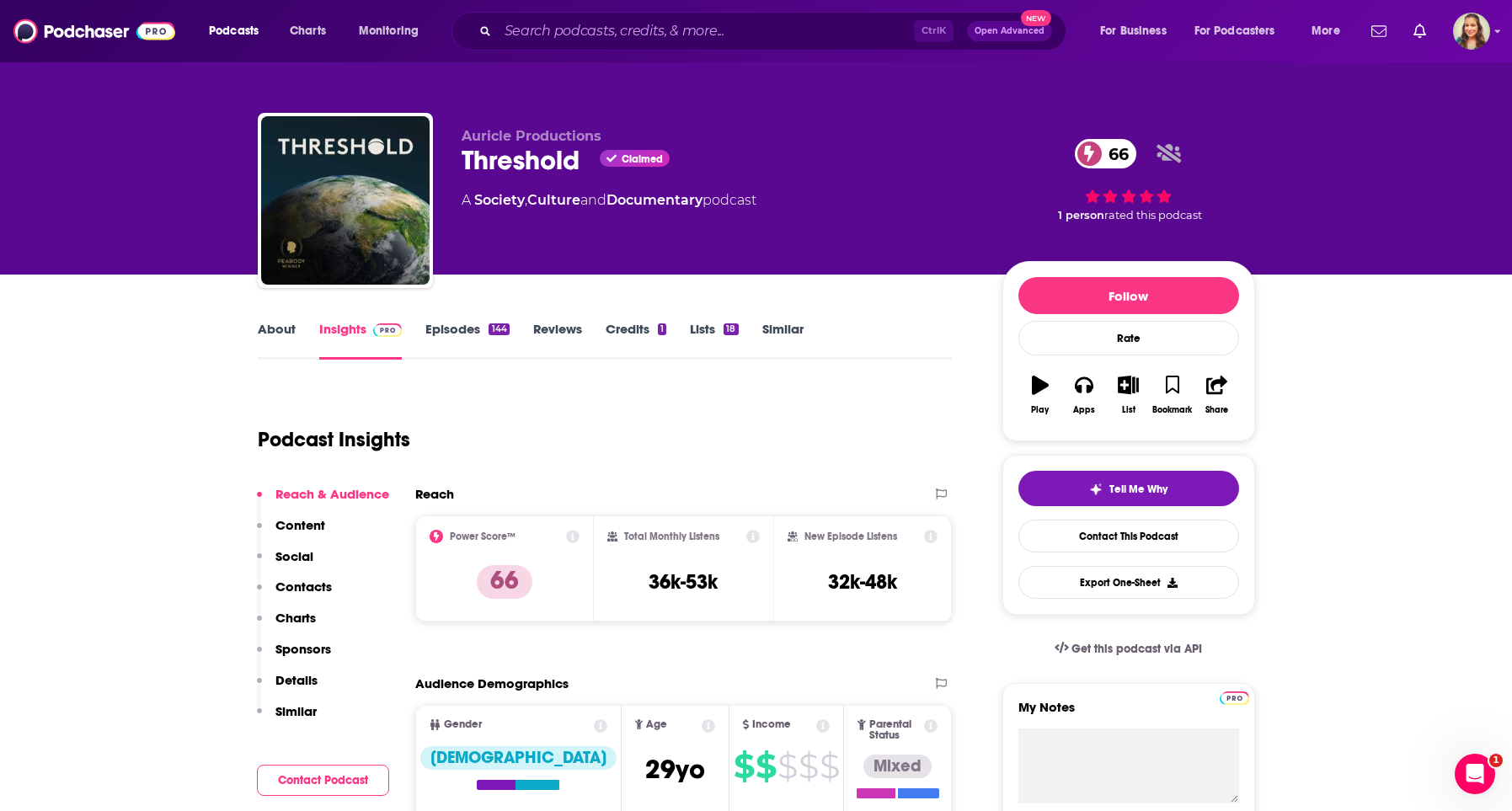
scroll to position [96, 0]
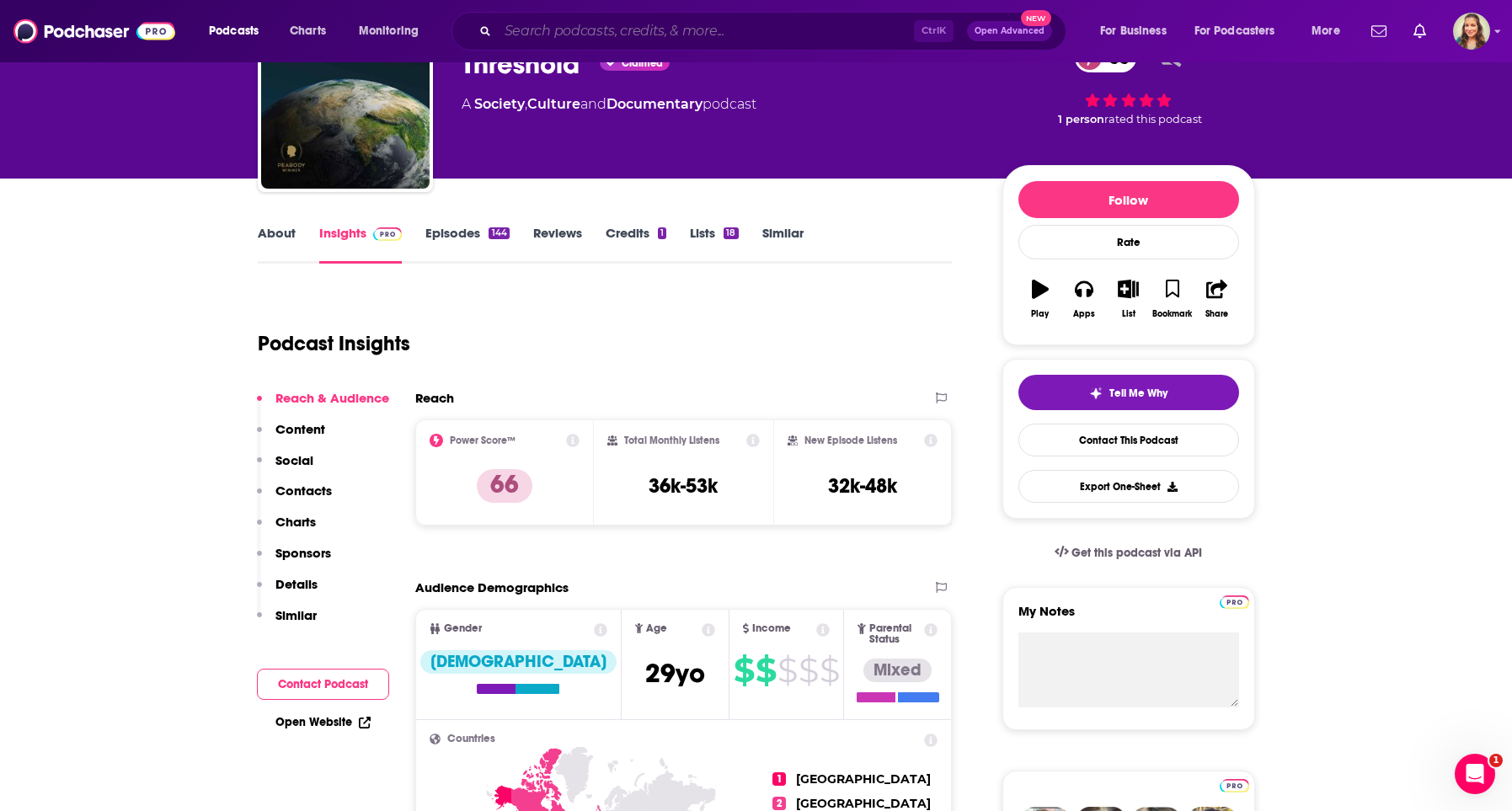
click at [564, 34] on input "Search podcasts, credits, & more..." at bounding box center [706, 32] width 416 height 27
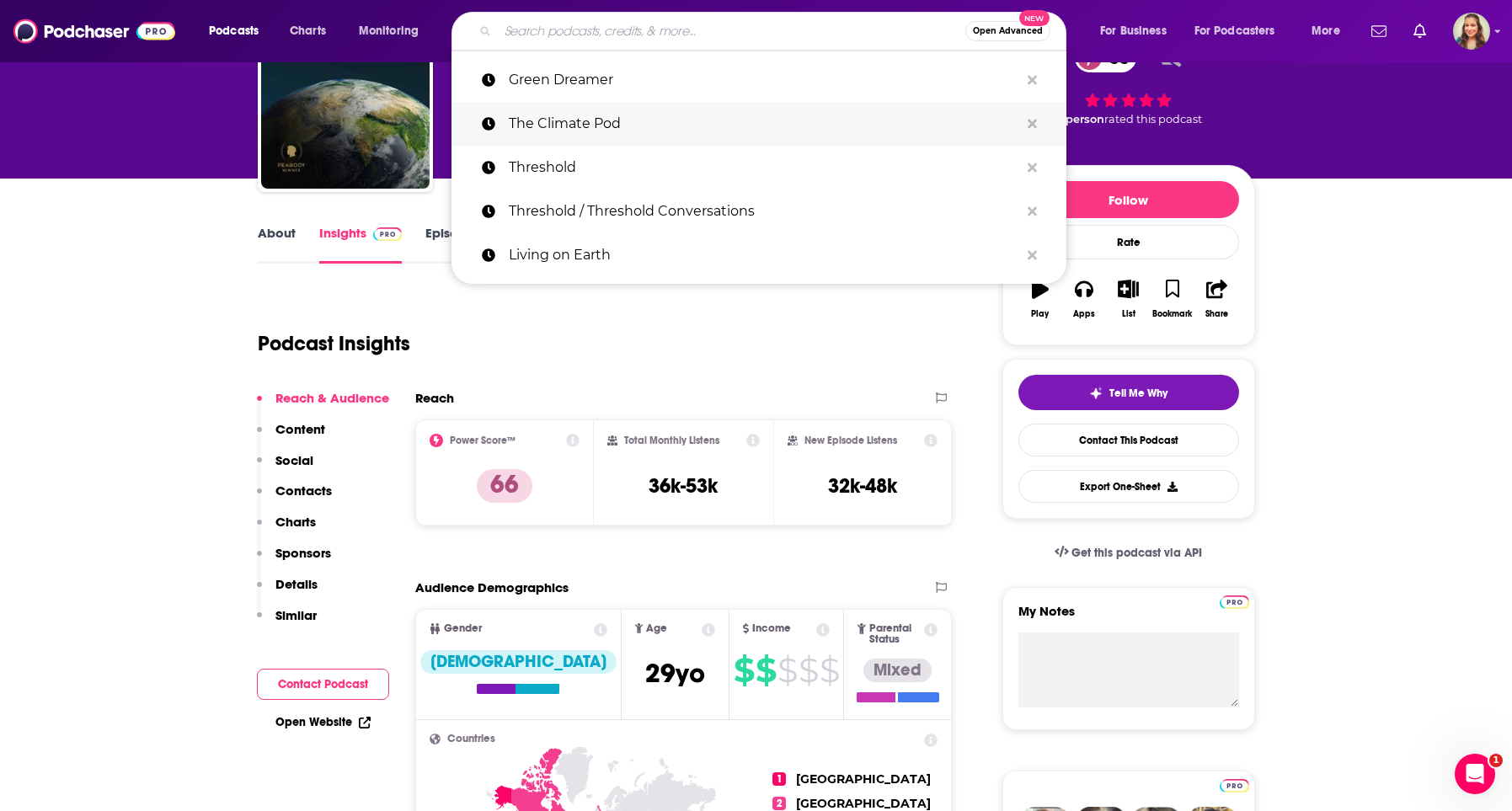
click at [576, 137] on p "The Climate Pod" at bounding box center [764, 123] width 511 height 44
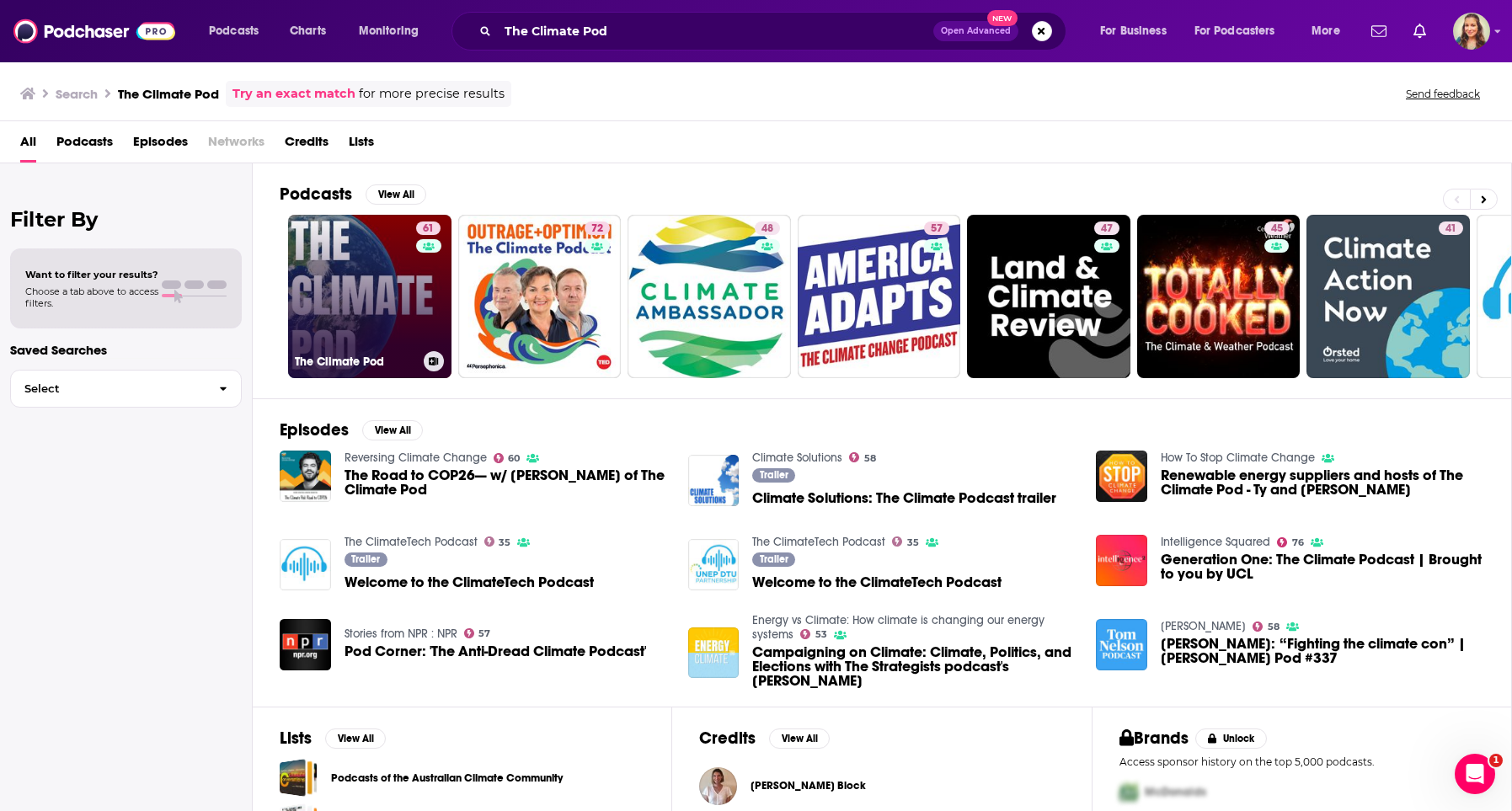
click at [360, 324] on link "61 The Climate Pod" at bounding box center [369, 296] width 163 height 163
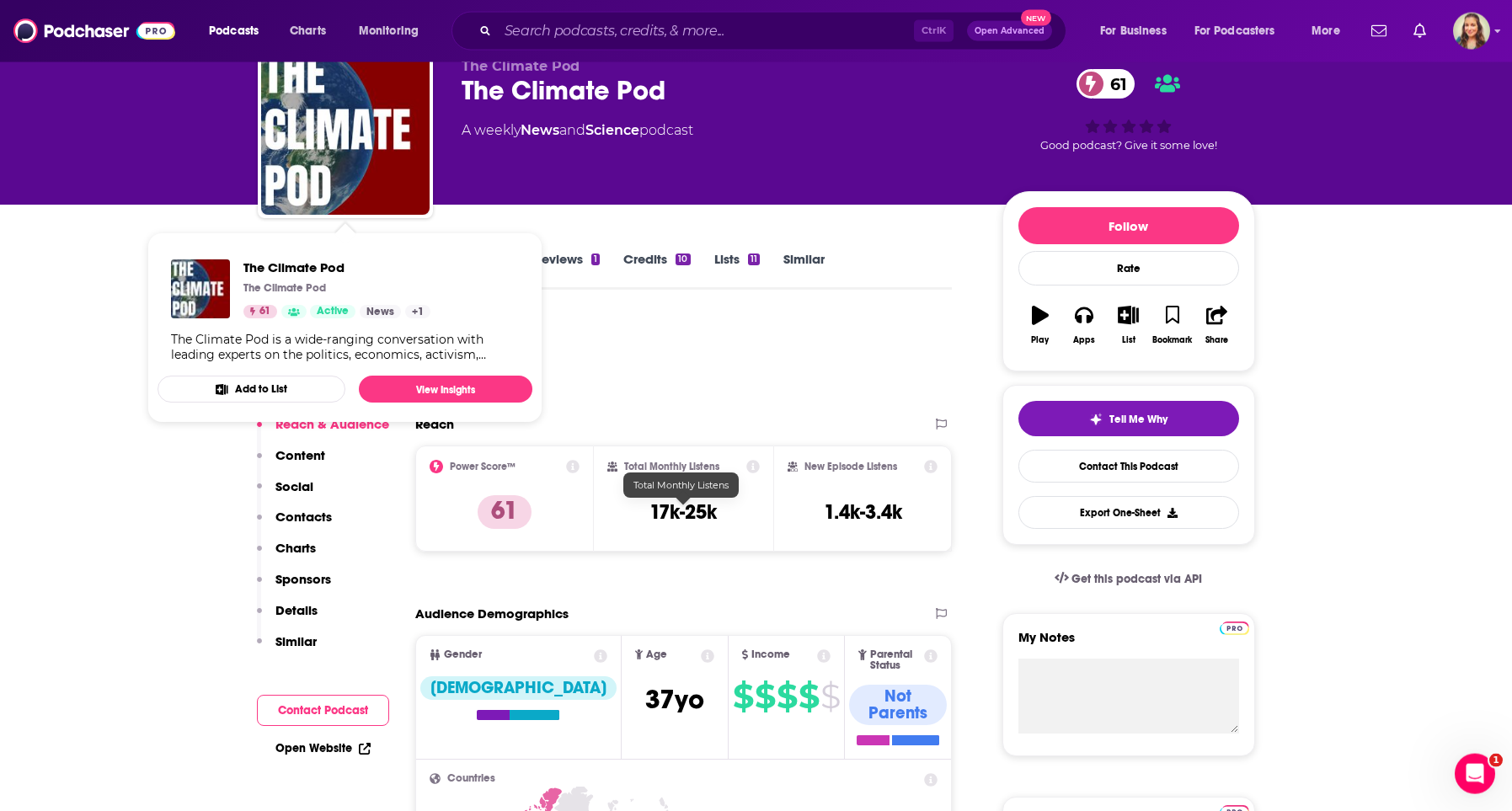
scroll to position [96, 0]
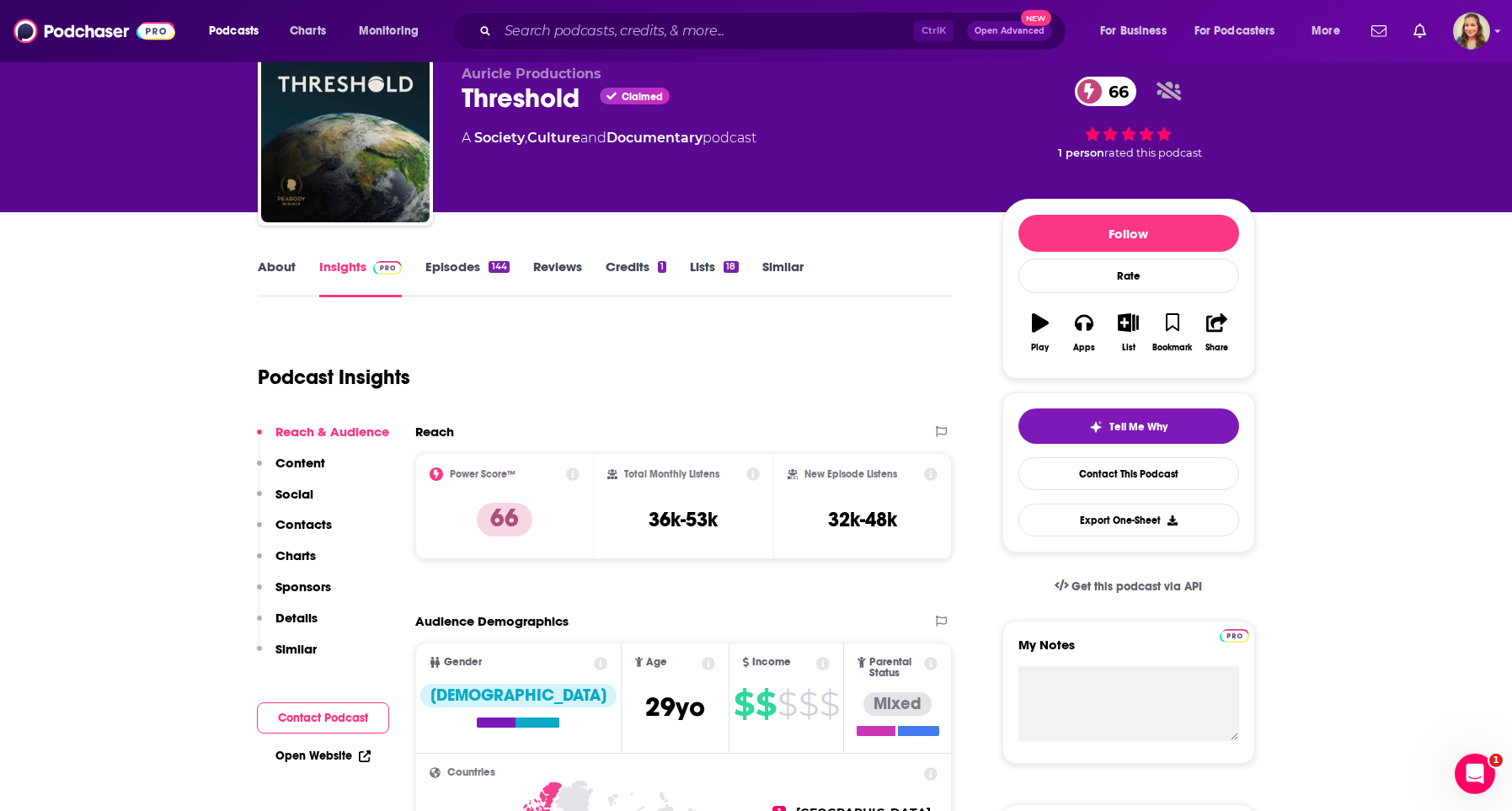
scroll to position [96, 0]
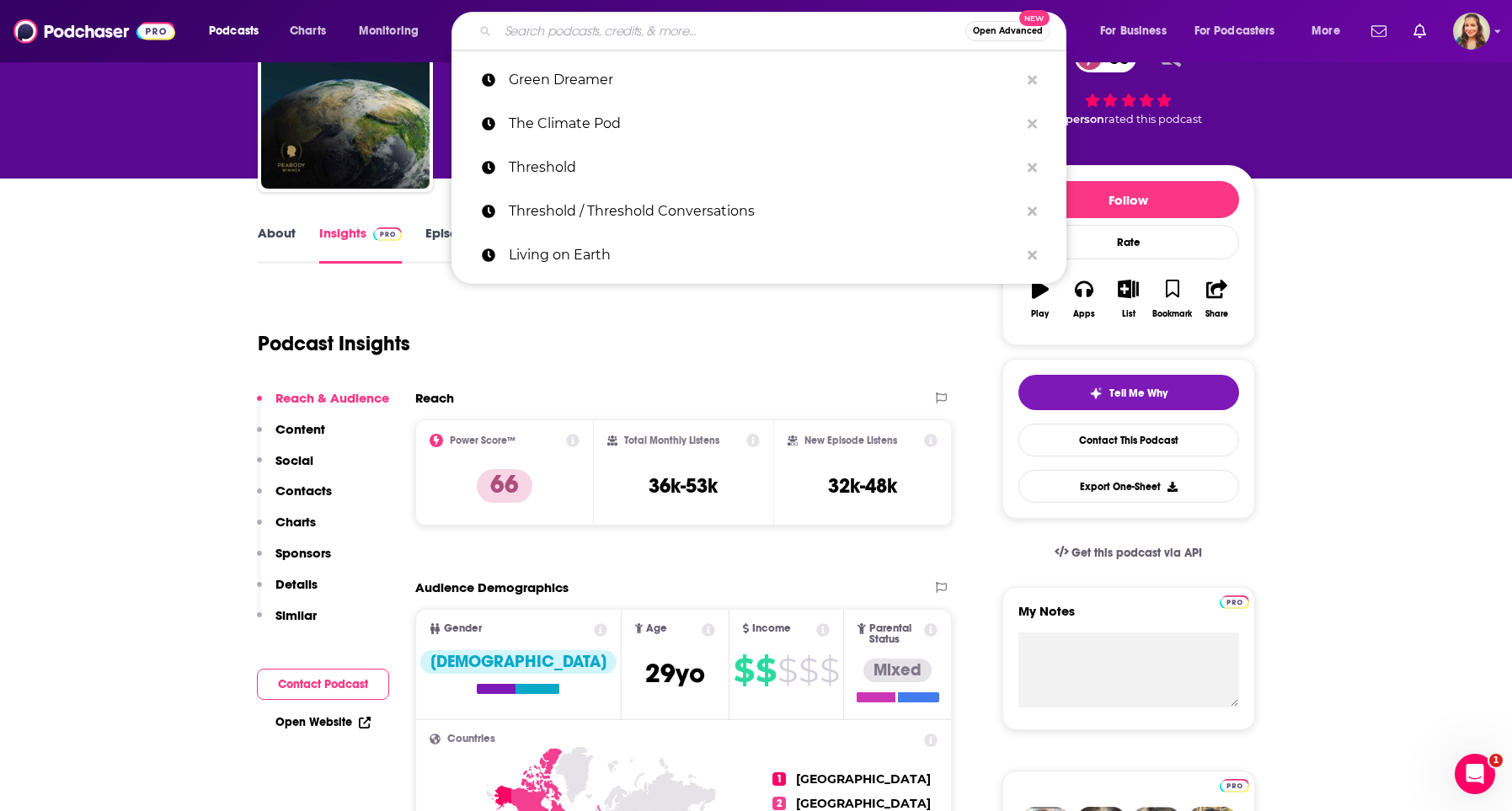
click at [661, 24] on input "Search podcasts, credits, & more..." at bounding box center [731, 32] width 468 height 27
click at [656, 88] on p "Green Dreamer" at bounding box center [764, 80] width 511 height 44
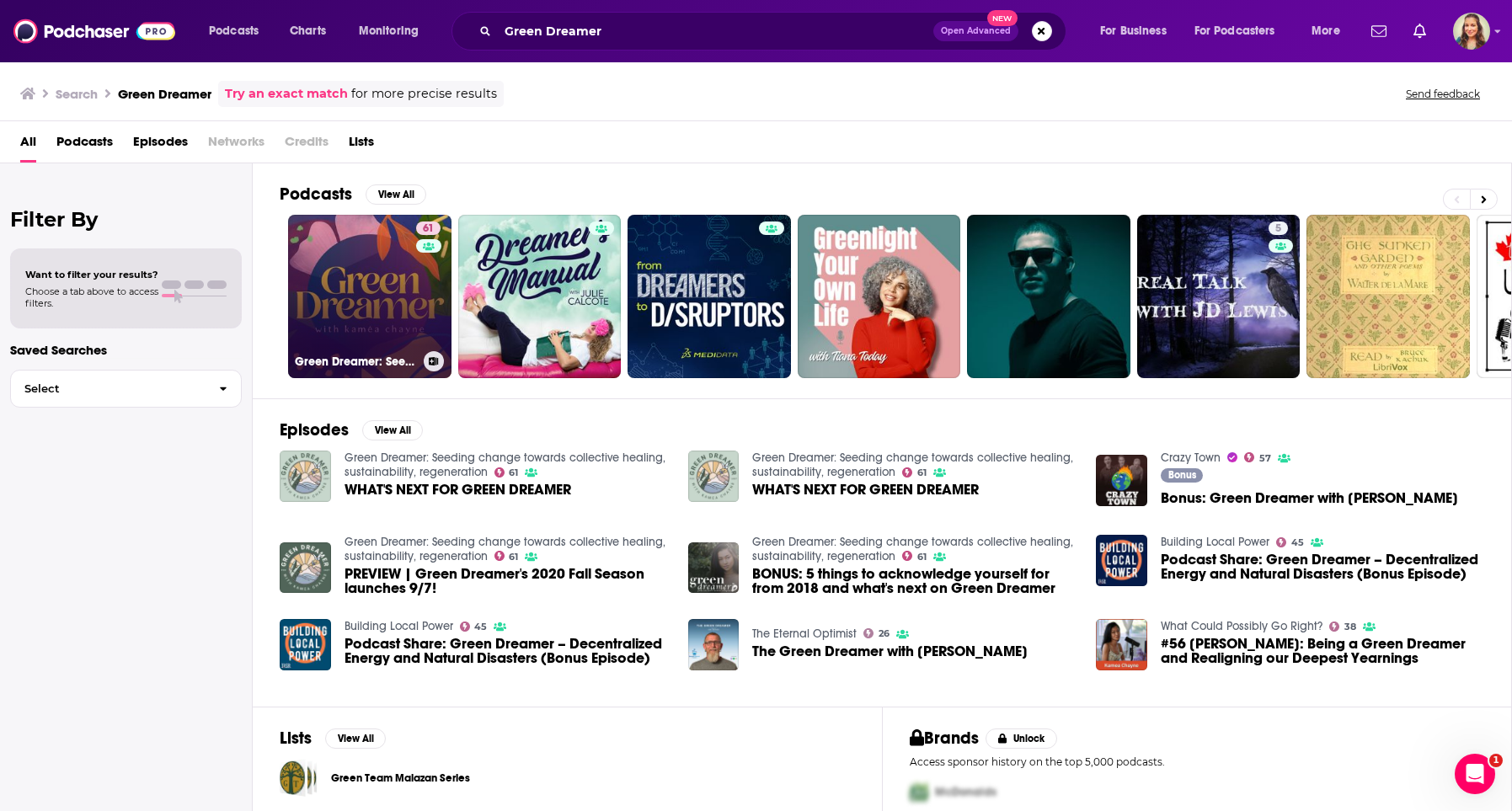
click at [394, 294] on link "61 Green Dreamer: Seeding change towards collective healing, sustainability, re…" at bounding box center [369, 296] width 163 height 163
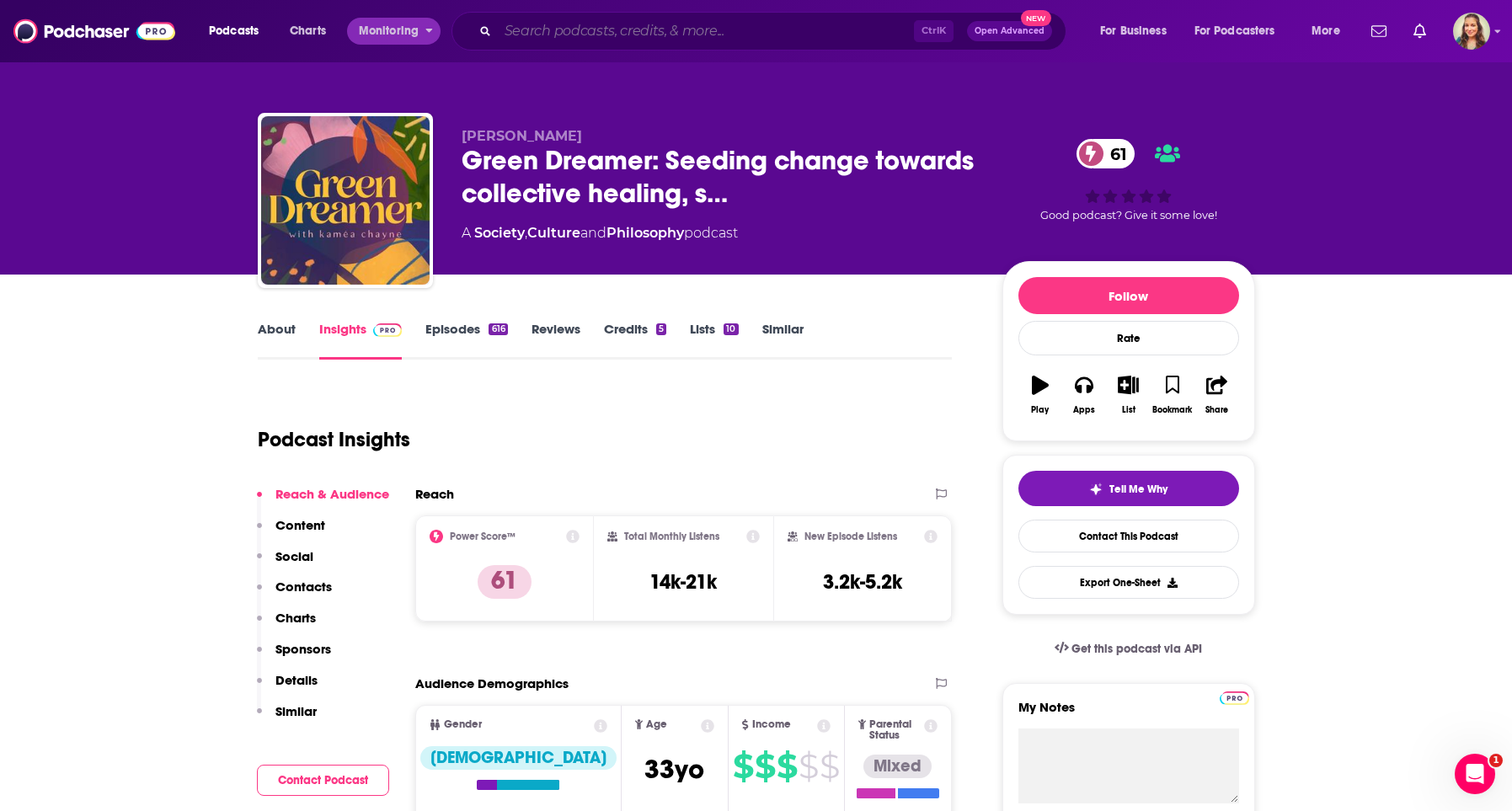
click at [592, 37] on input "Search podcasts, credits, & more..." at bounding box center [706, 32] width 416 height 27
click at [574, 32] on input "Search podcasts, credits, & more..." at bounding box center [706, 32] width 416 height 27
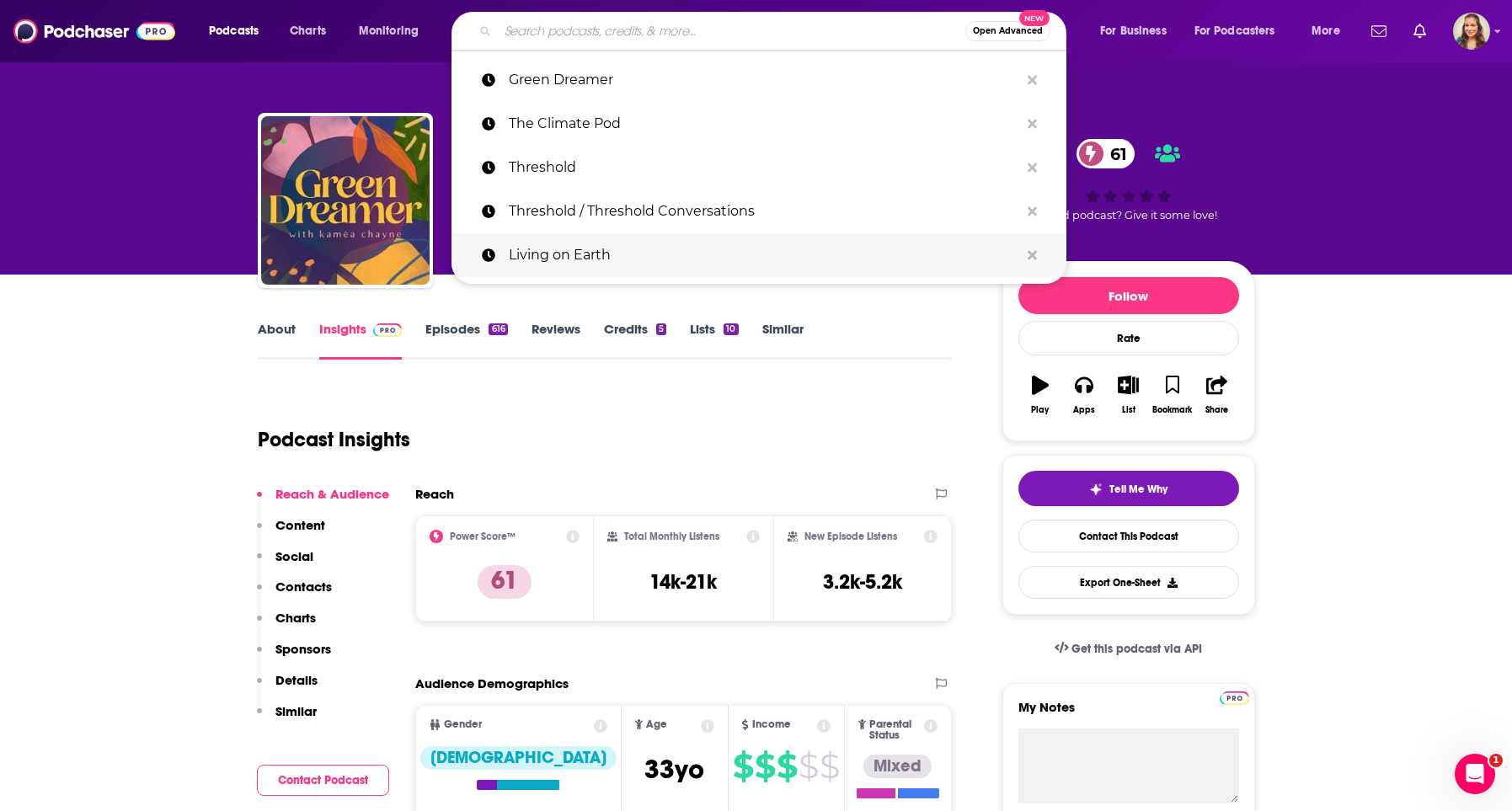
click at [599, 250] on p "Living on Earth" at bounding box center [764, 255] width 511 height 44
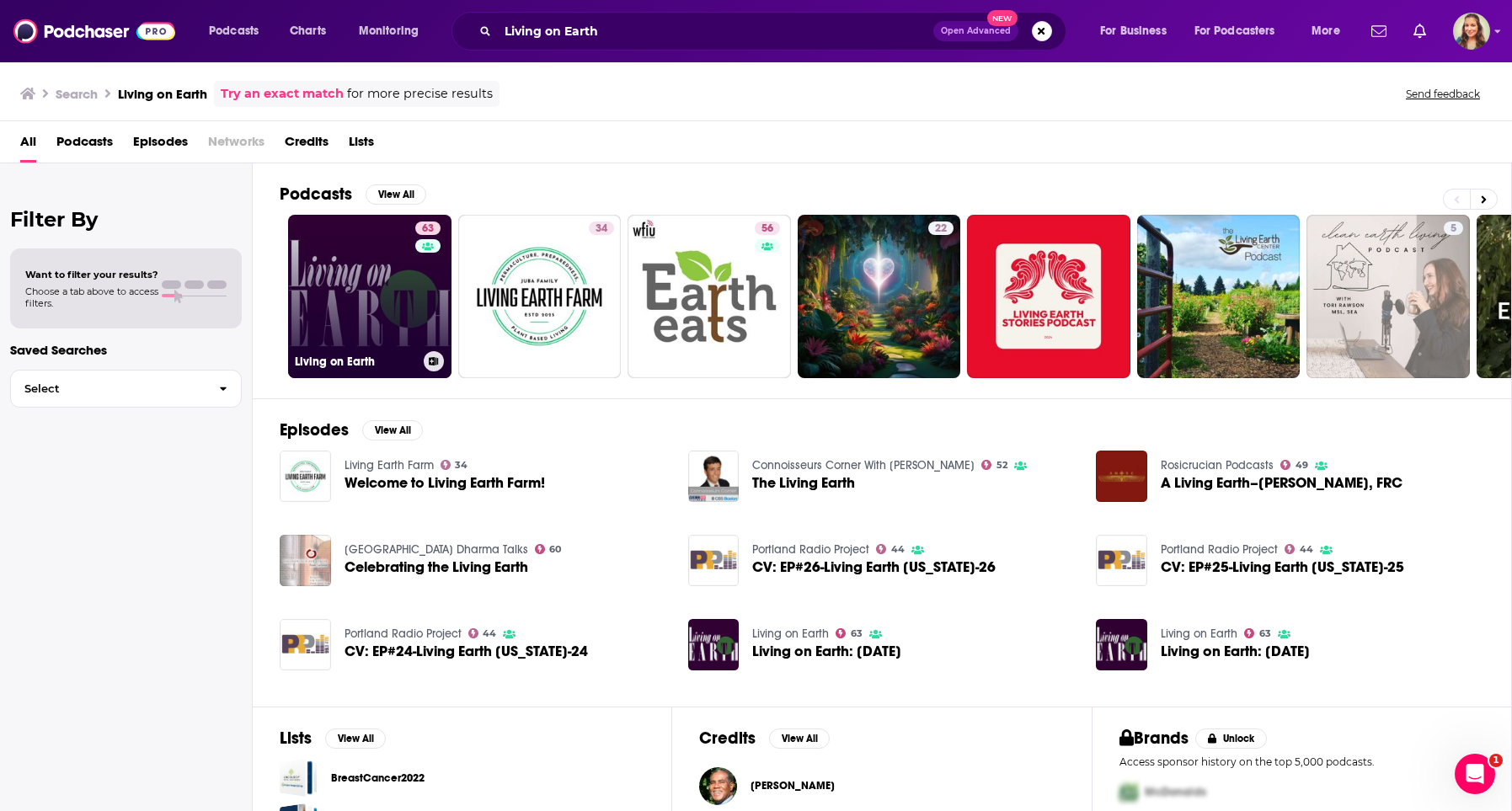
click at [340, 288] on link "63 Living on Earth" at bounding box center [369, 296] width 163 height 163
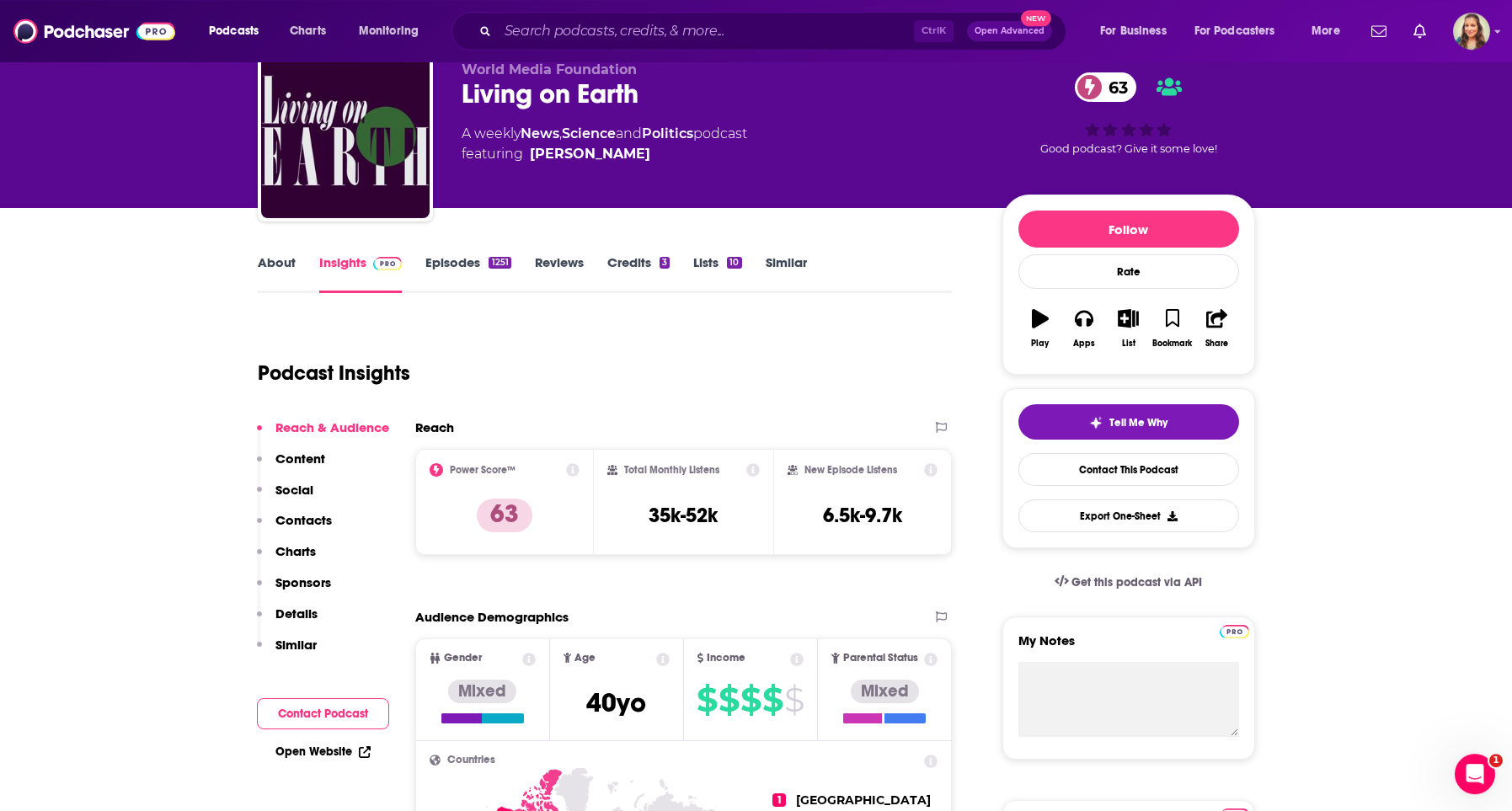
scroll to position [96, 0]
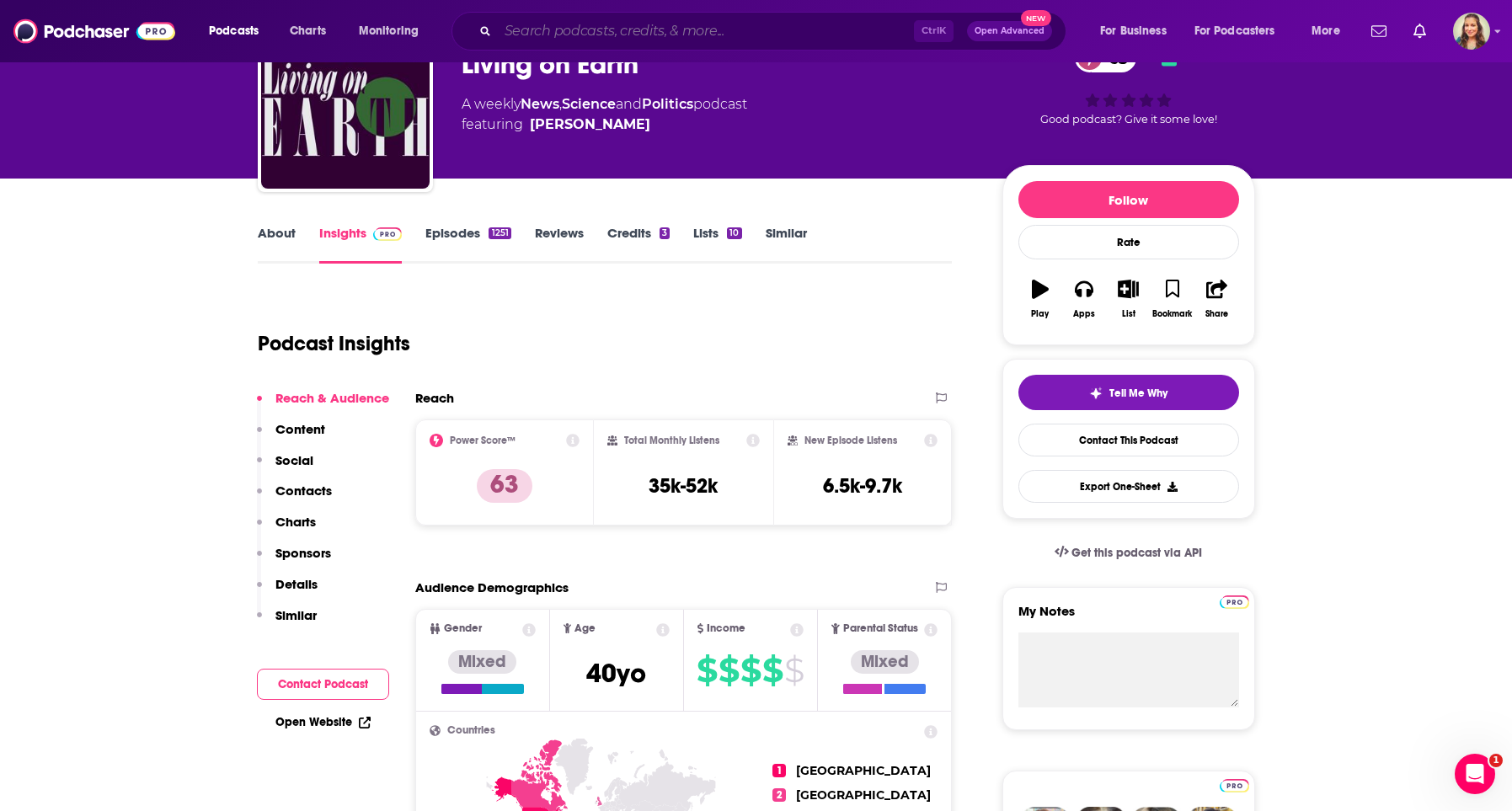
click at [605, 29] on input "Search podcasts, credits, & more..." at bounding box center [706, 32] width 416 height 27
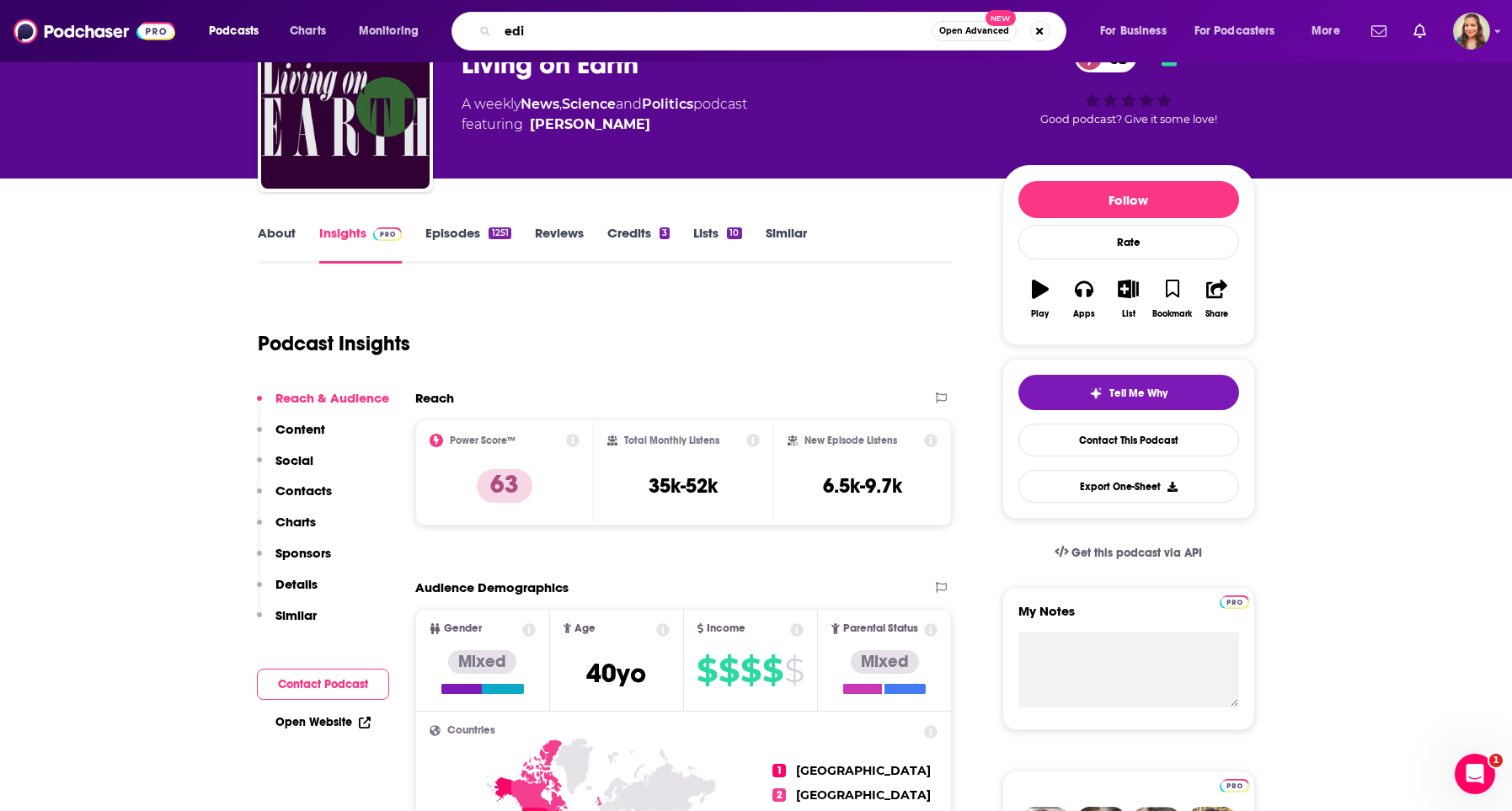
type input "edib"
click at [680, 28] on input "edib" at bounding box center [714, 32] width 434 height 27
click at [679, 30] on input "edib" at bounding box center [714, 32] width 434 height 27
type input "edible activist"
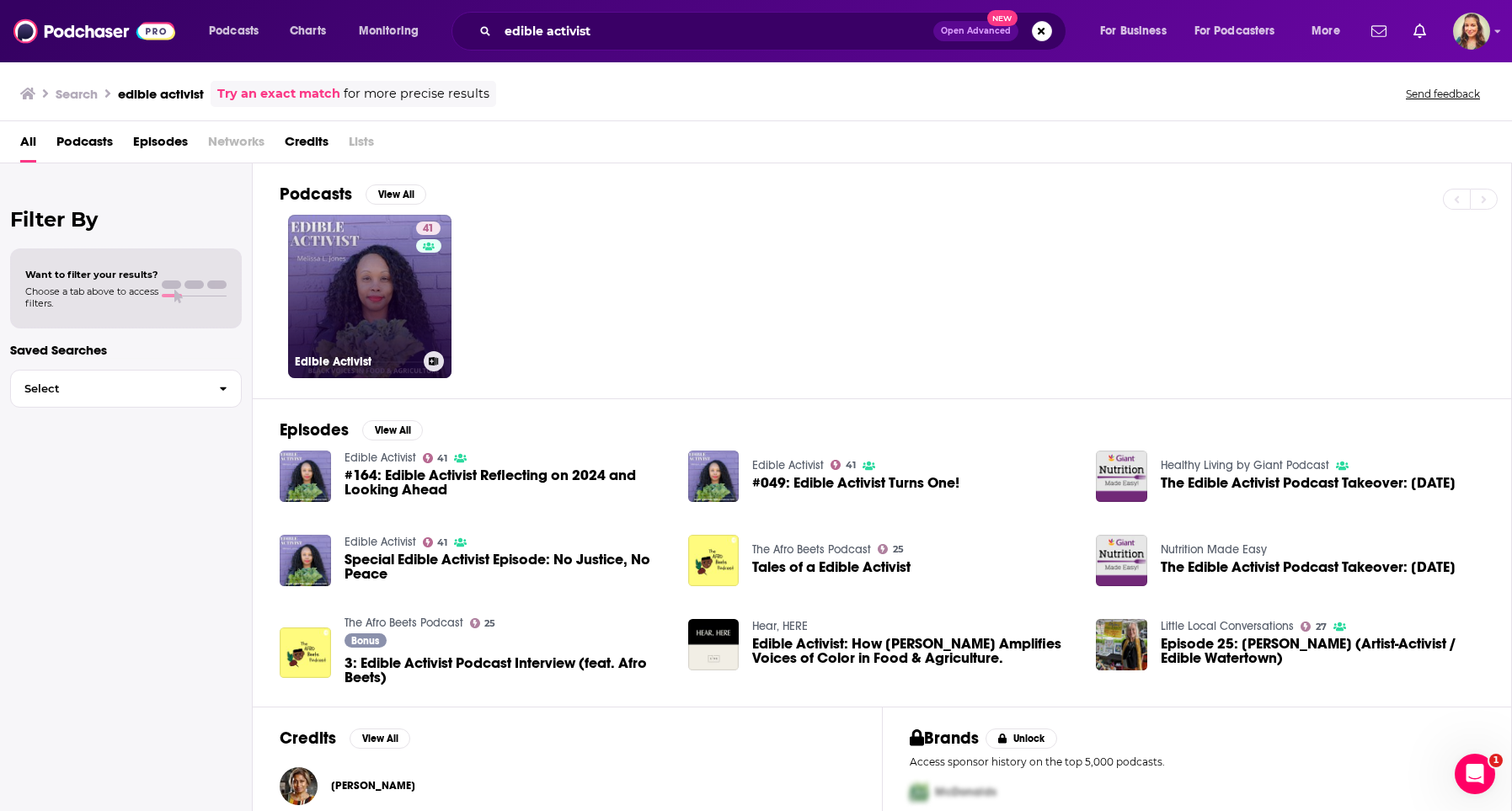
click at [370, 287] on link "41 Edible Activist" at bounding box center [369, 296] width 163 height 163
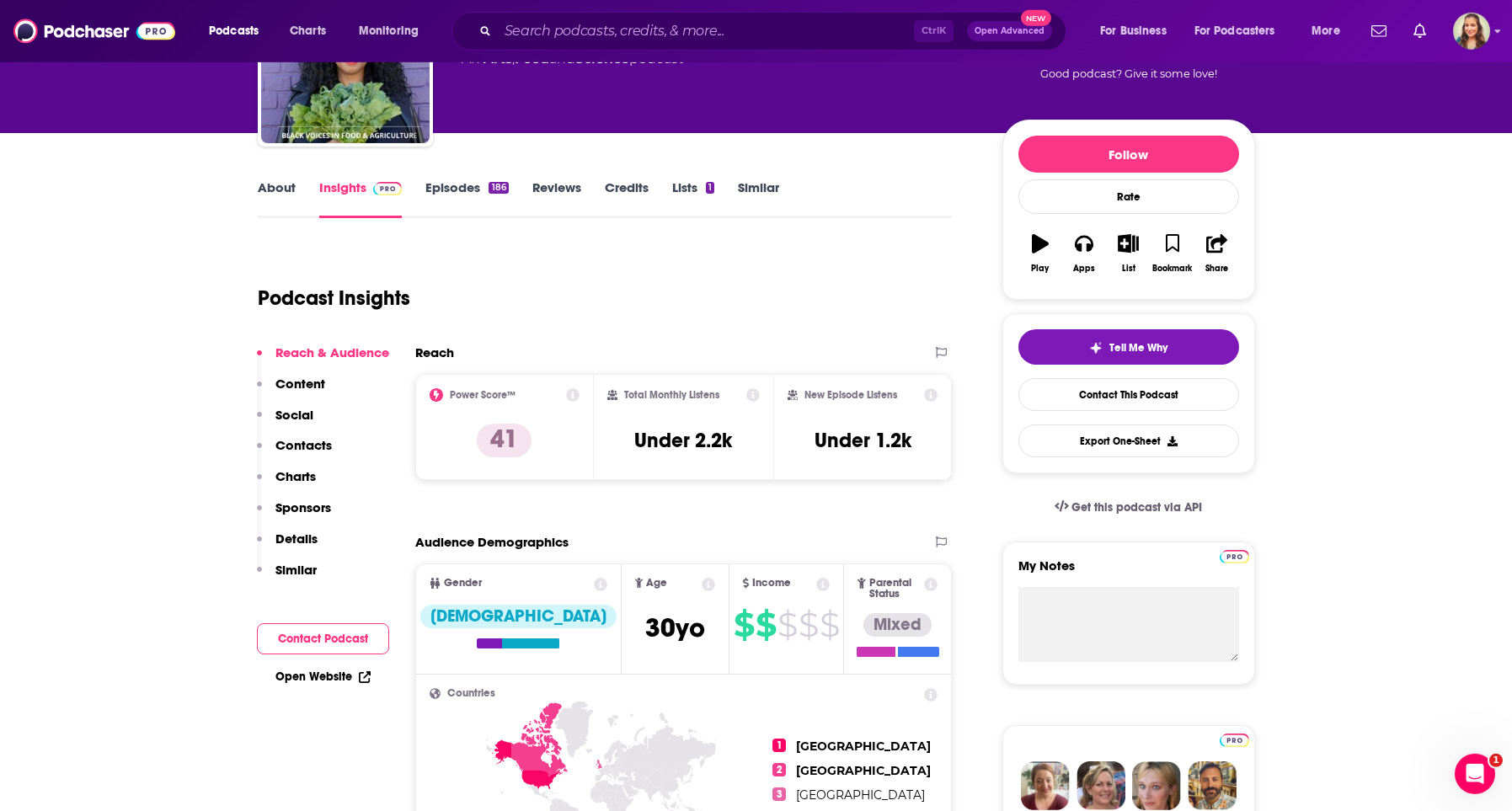
scroll to position [192, 0]
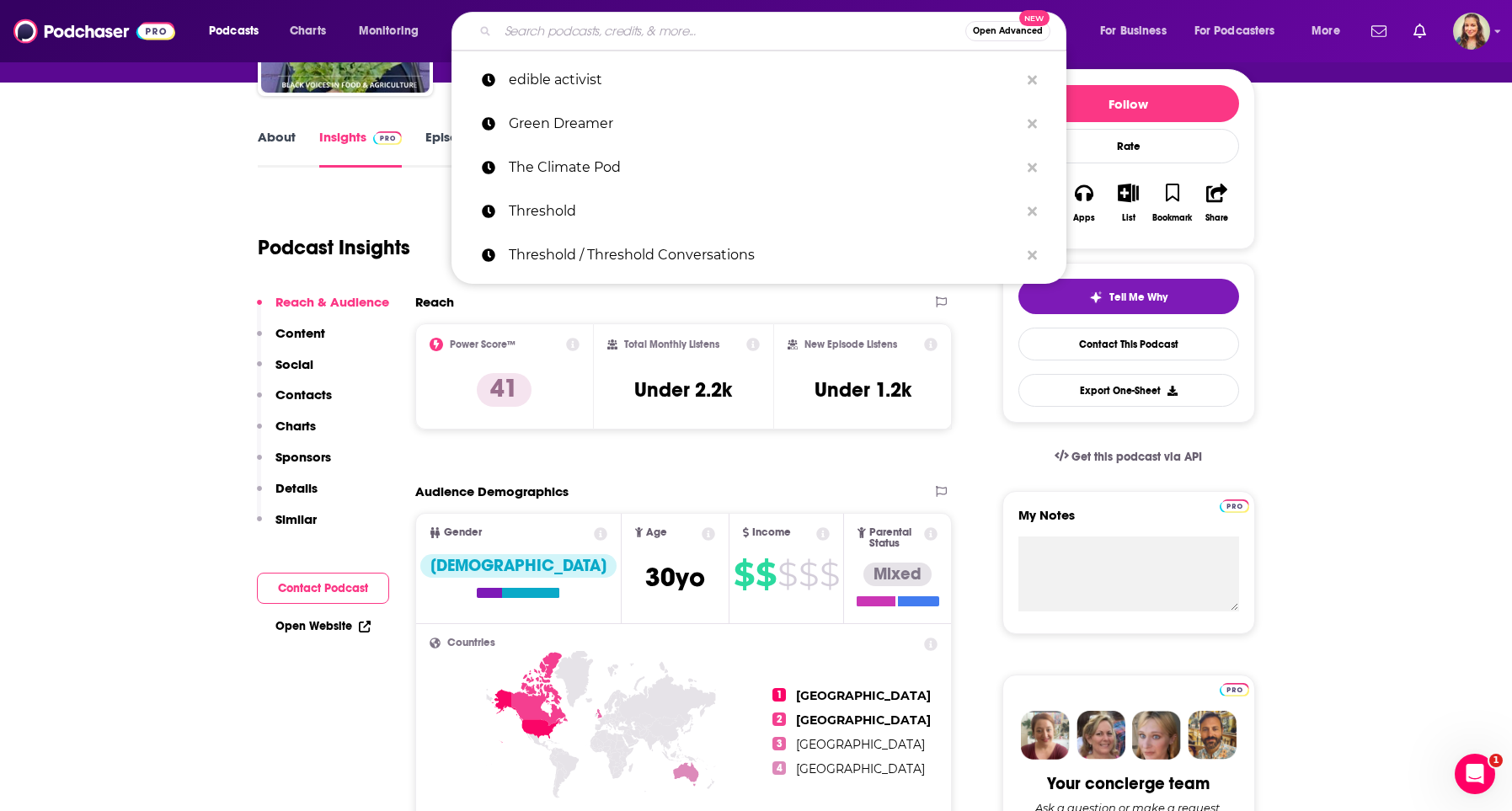
click at [718, 33] on input "Search podcasts, credits, & more..." at bounding box center [731, 32] width 468 height 27
paste input "The Rural Woman Podcast"
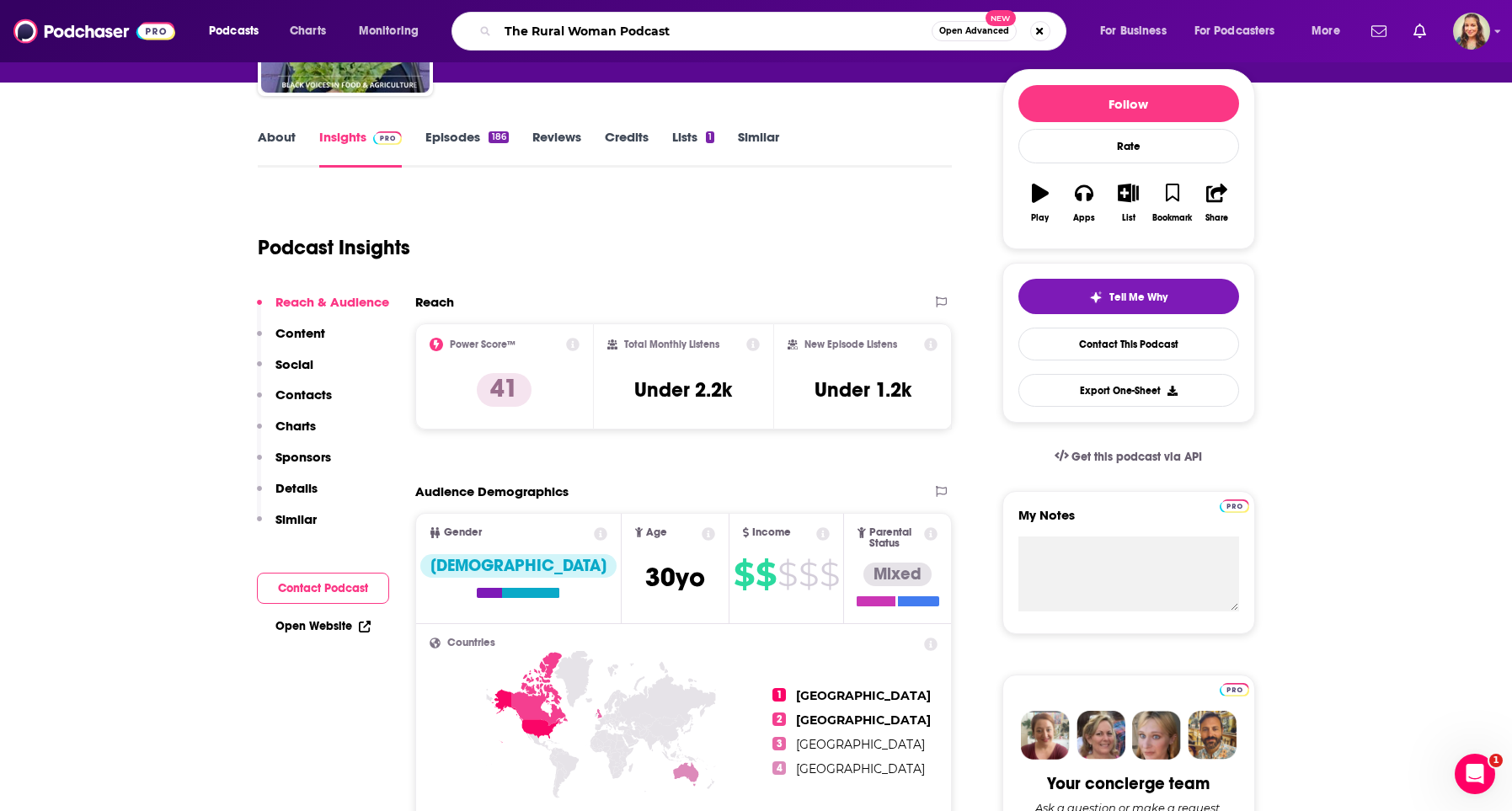
type input "The Rural Woman Podcast"
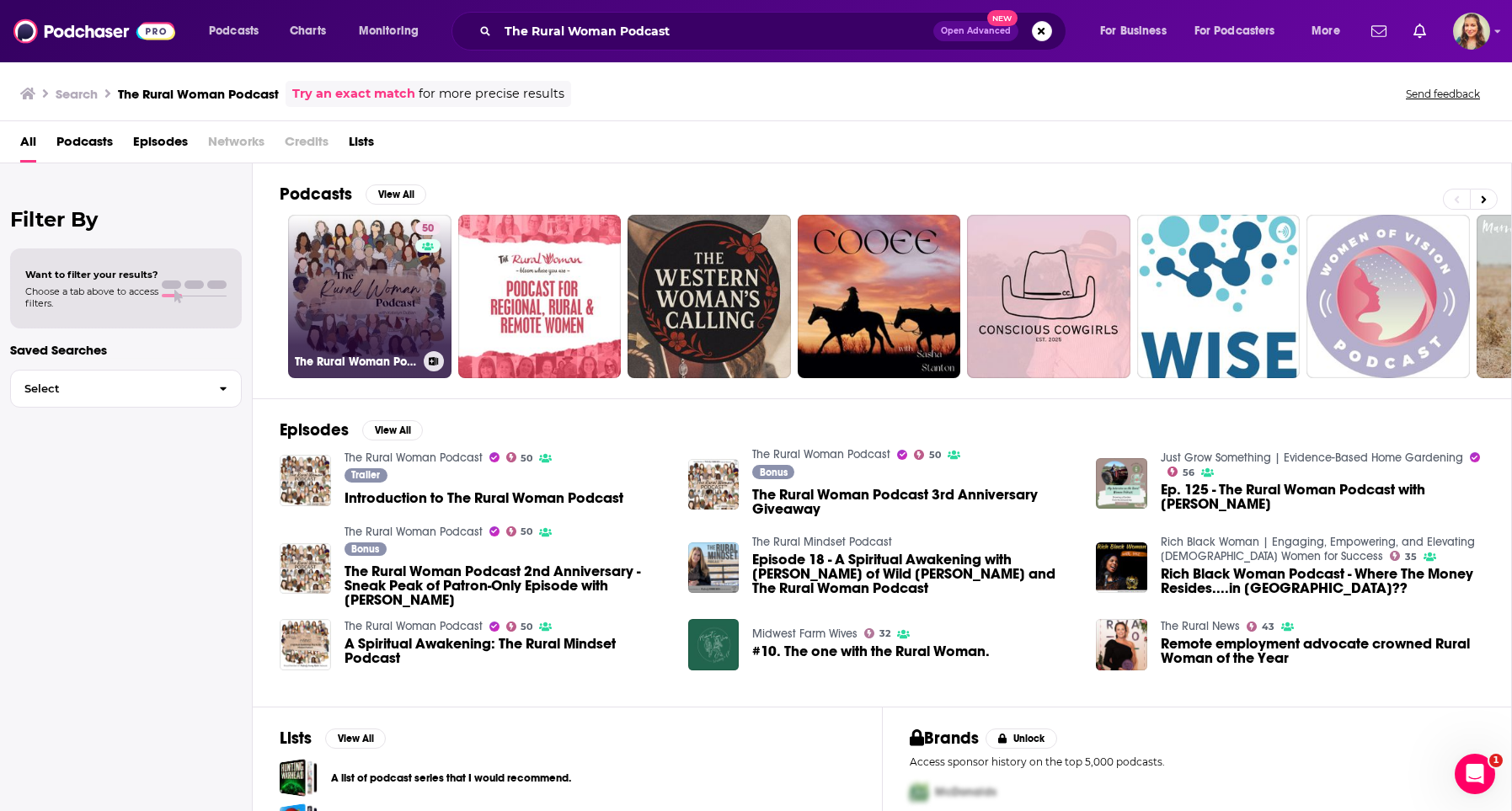
click at [347, 281] on link "50 The Rural Woman Podcast" at bounding box center [369, 296] width 163 height 163
